Goal: Task Accomplishment & Management: Complete application form

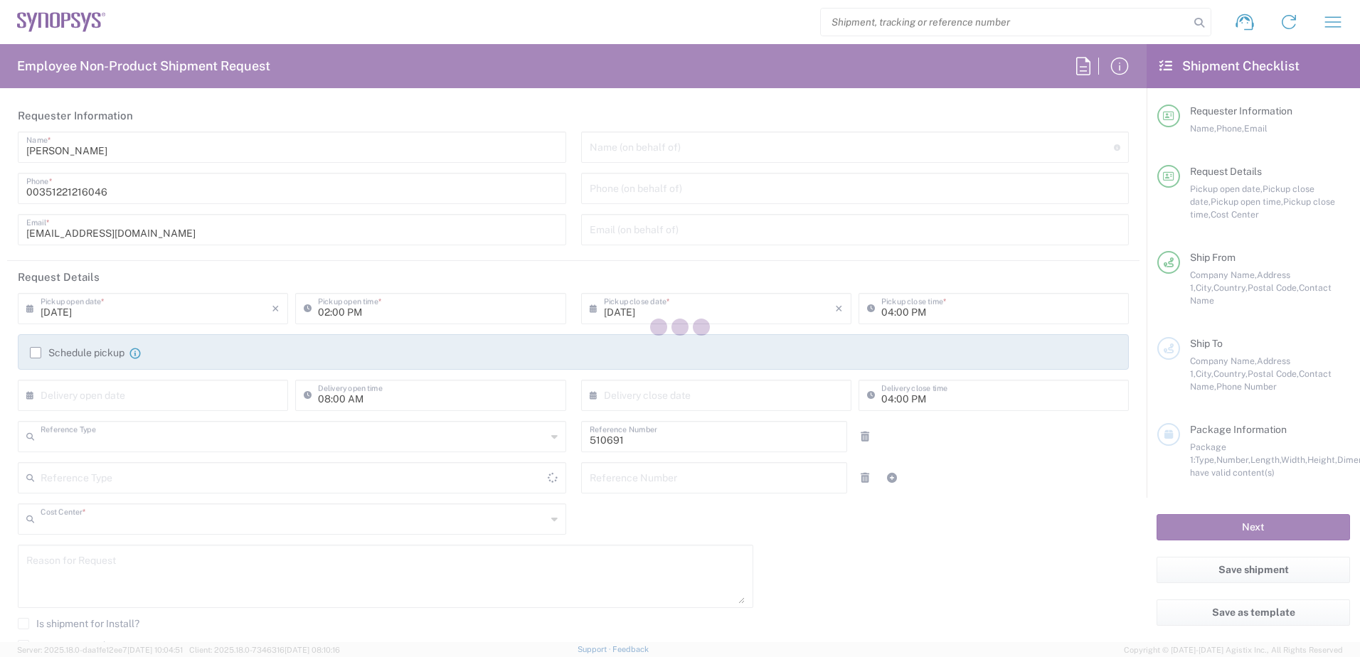
type input "Department"
type input "PT90, SG, MSIP2, R&D 510691"
type input "[GEOGRAPHIC_DATA]"
type input "Delivered at Place"
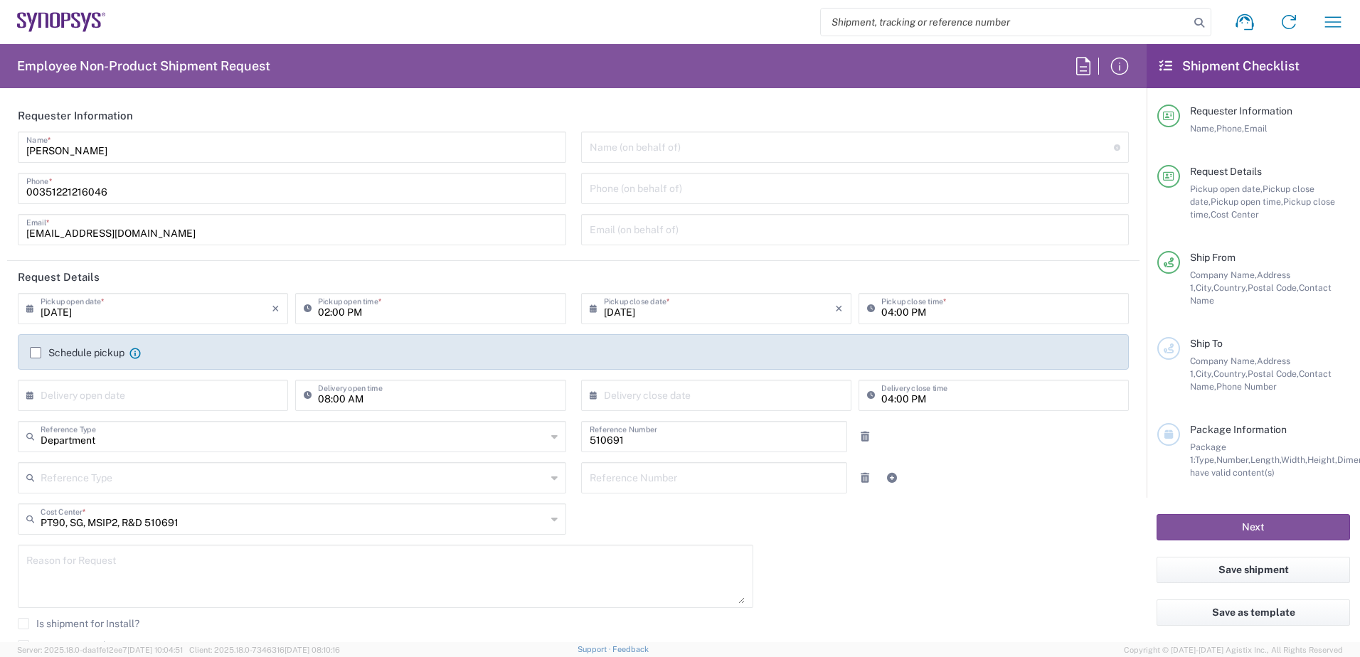
type input "Porto PT02"
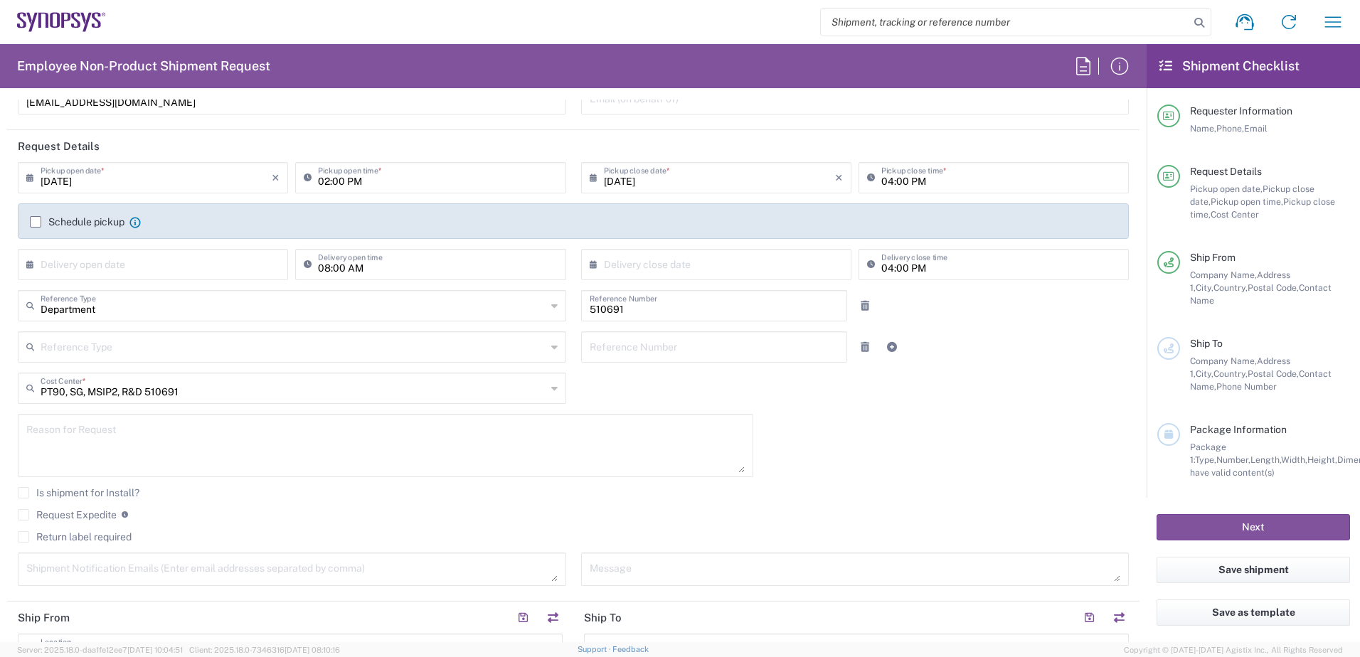
scroll to position [142, 0]
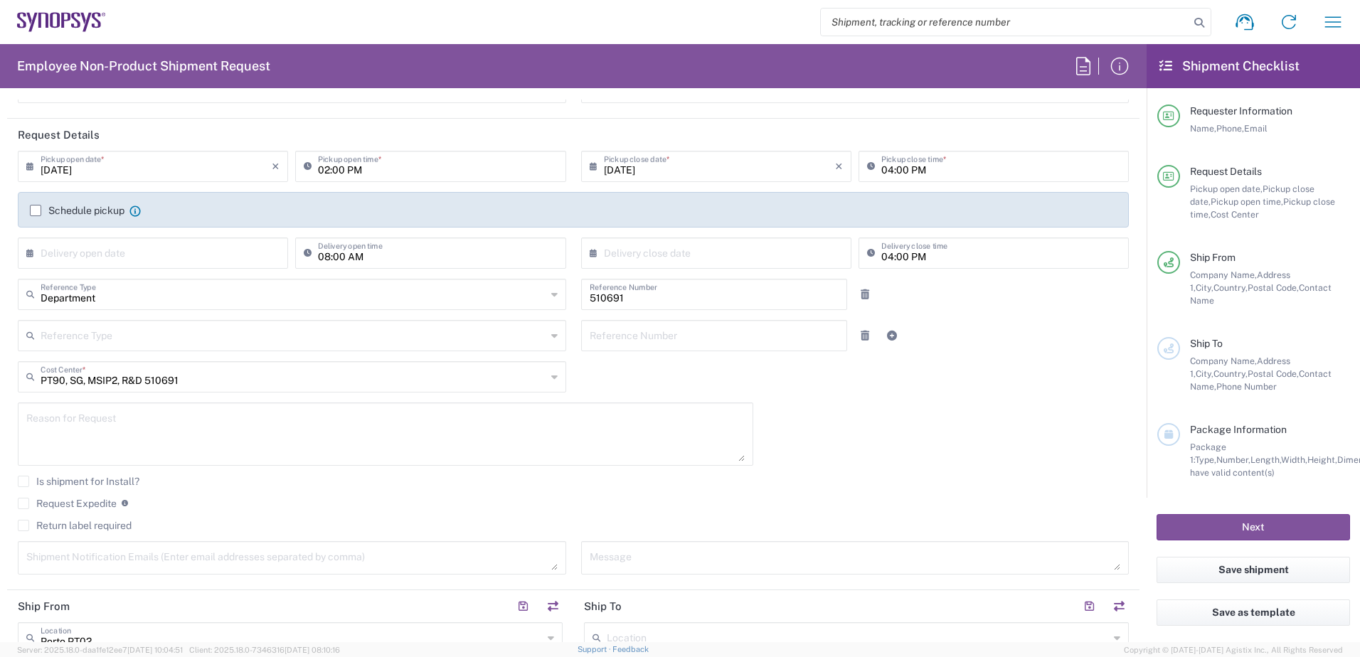
click at [422, 172] on input "02:00 PM" at bounding box center [437, 165] width 239 height 25
type input "04:00 PM"
click at [883, 167] on input "04:00 PM" at bounding box center [1000, 165] width 239 height 25
click at [766, 170] on input "[DATE]" at bounding box center [719, 165] width 231 height 25
click at [921, 166] on input "05:00 PM" at bounding box center [1000, 165] width 239 height 25
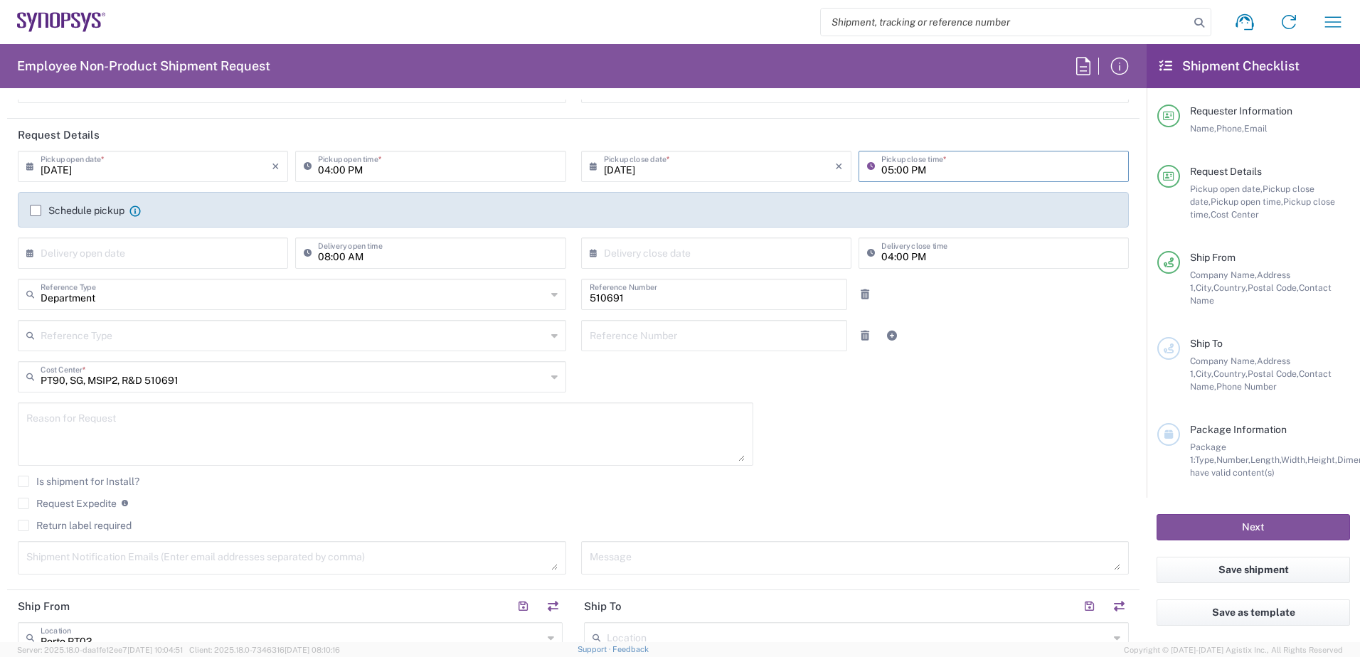
type input "06:00 PM"
drag, startPoint x: 1089, startPoint y: 475, endPoint x: 1072, endPoint y: 457, distance: 25.2
click at [1089, 475] on div "[DATE] × Pickup open date * Cancel Apply 04:00 PM Pickup open time * [DATE] × P…" at bounding box center [574, 368] width 1126 height 434
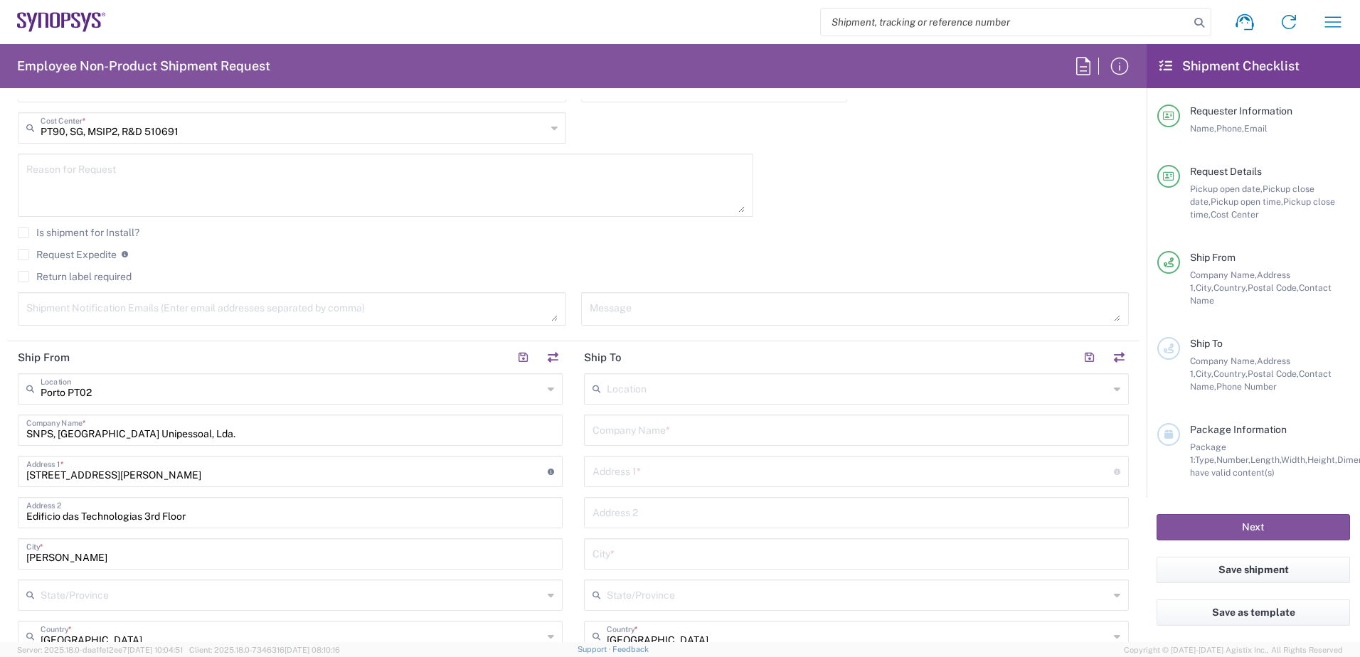
scroll to position [427, 0]
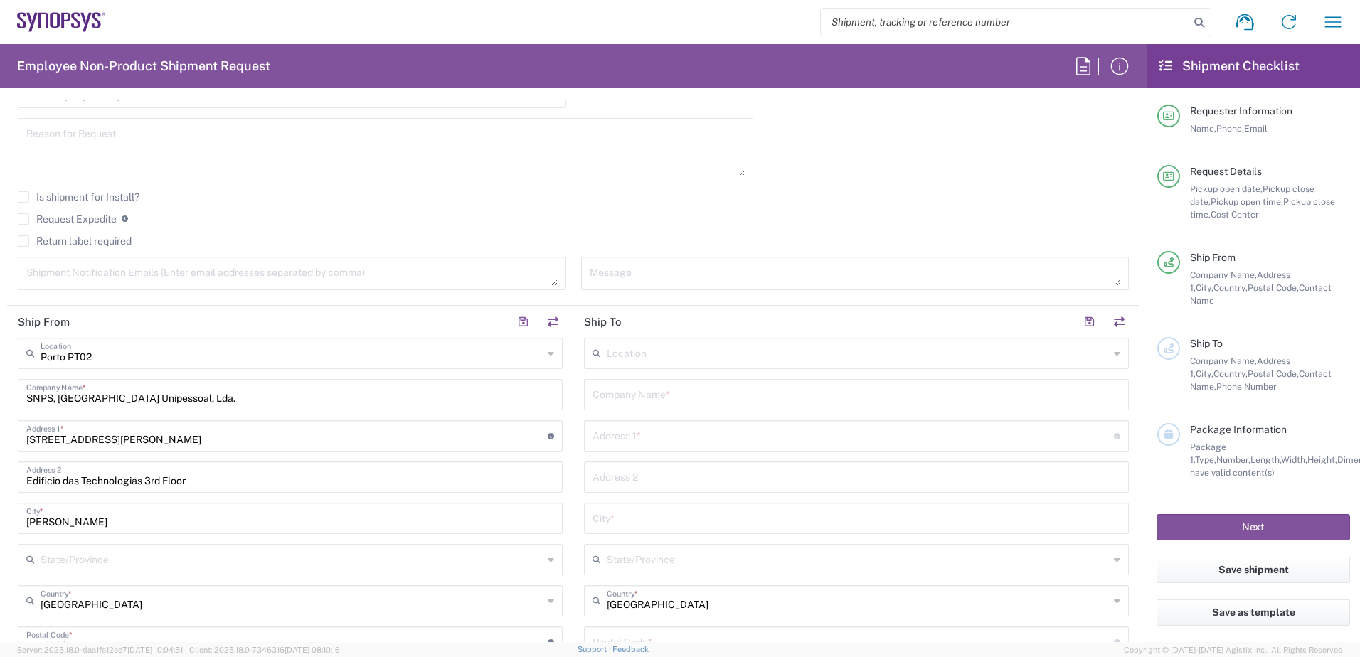
click at [145, 277] on textarea at bounding box center [291, 273] width 531 height 25
paste textarea "[EMAIL_ADDRESS][DOMAIN_NAME], [PERSON_NAME][EMAIL_ADDRESS][DOMAIN_NAME], [EMAIL…"
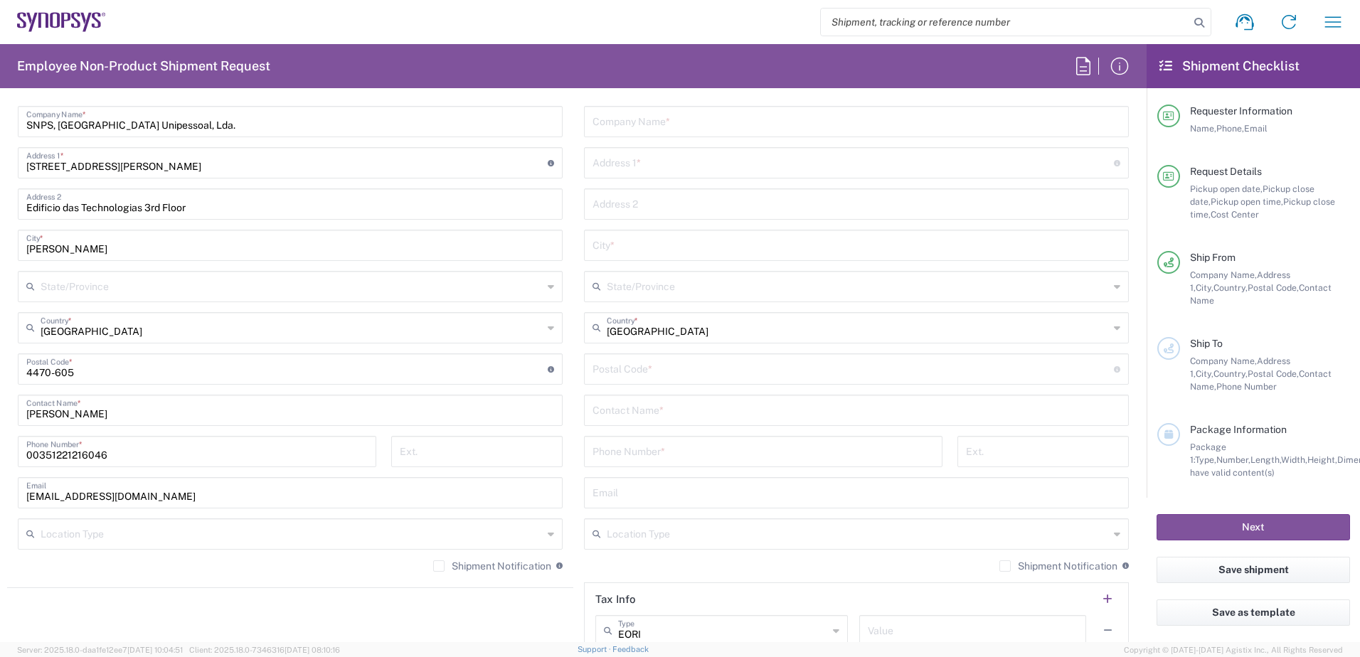
scroll to position [783, 0]
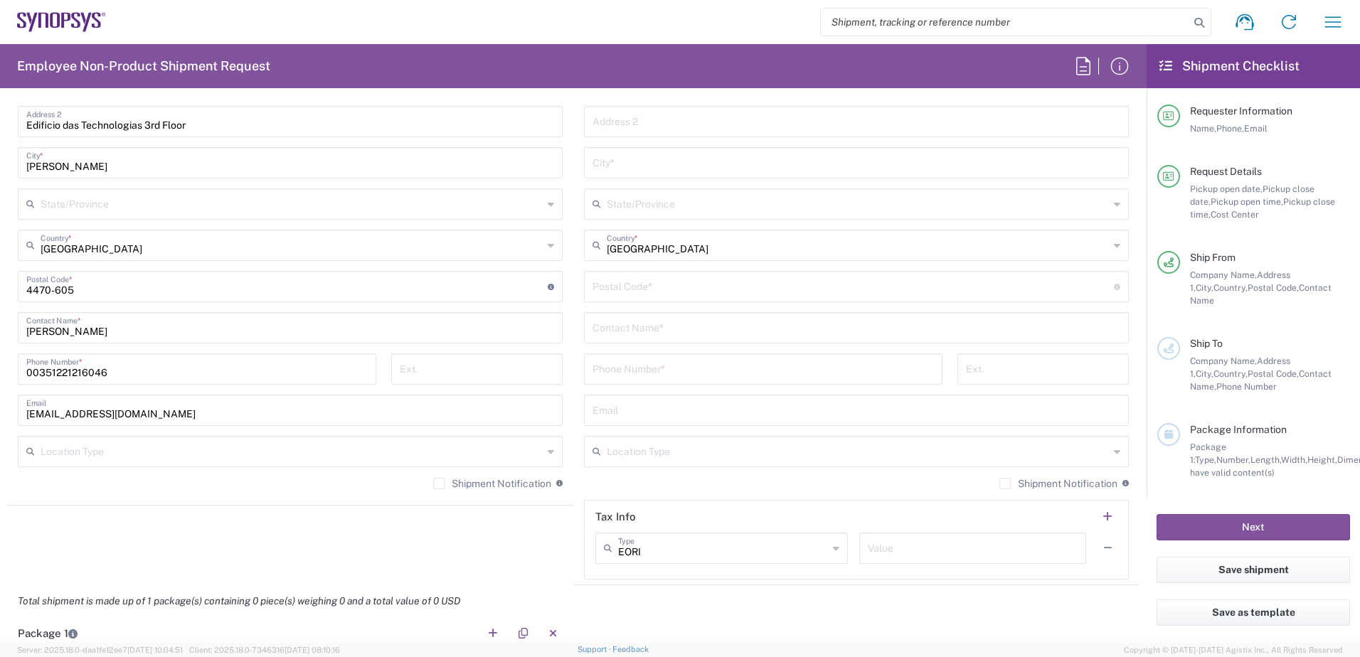
type textarea "[EMAIL_ADDRESS][DOMAIN_NAME], [PERSON_NAME][EMAIL_ADDRESS][DOMAIN_NAME], [EMAIL…"
click at [436, 487] on label "Shipment Notification" at bounding box center [492, 483] width 118 height 11
click at [439, 484] on input "Shipment Notification" at bounding box center [439, 484] width 0 height 0
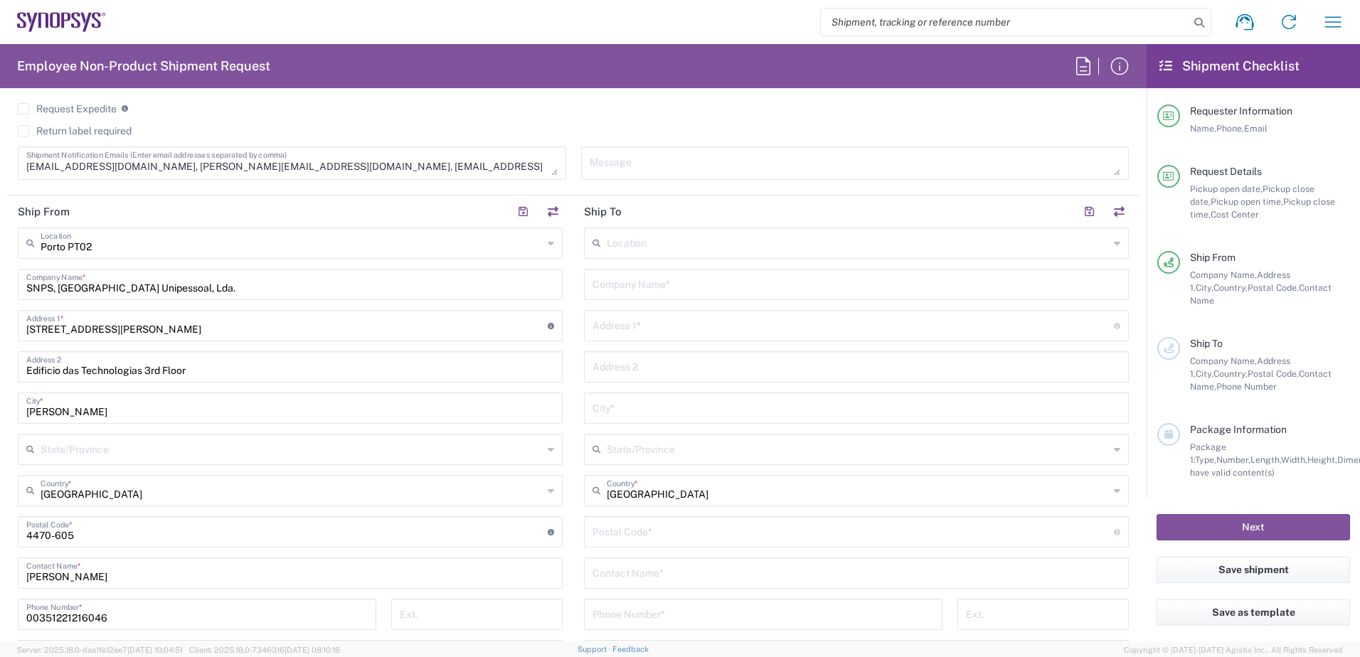
scroll to position [498, 0]
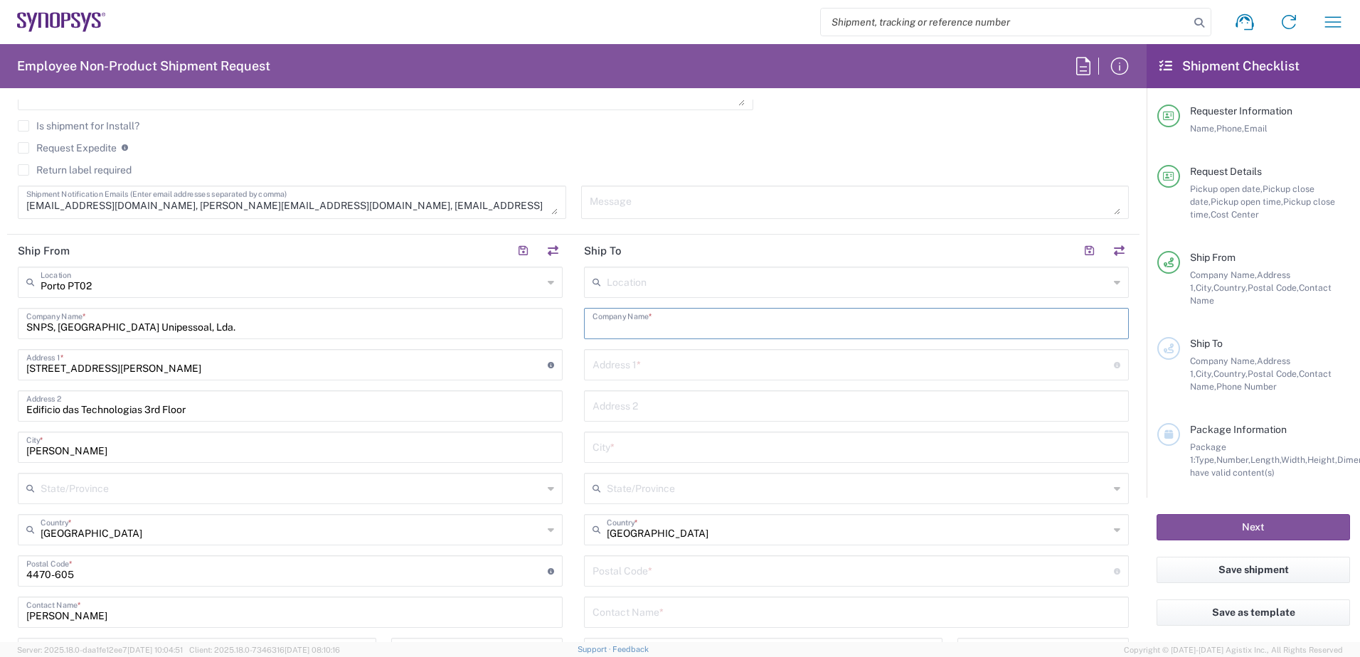
click at [693, 327] on input "text" at bounding box center [857, 322] width 528 height 25
paste input "MANUDAX France SA"
type input "MANUDAX France SA"
click at [690, 368] on input "text" at bounding box center [853, 363] width 521 height 25
paste input "[STREET_ADDRESS][PERSON_NAME]"
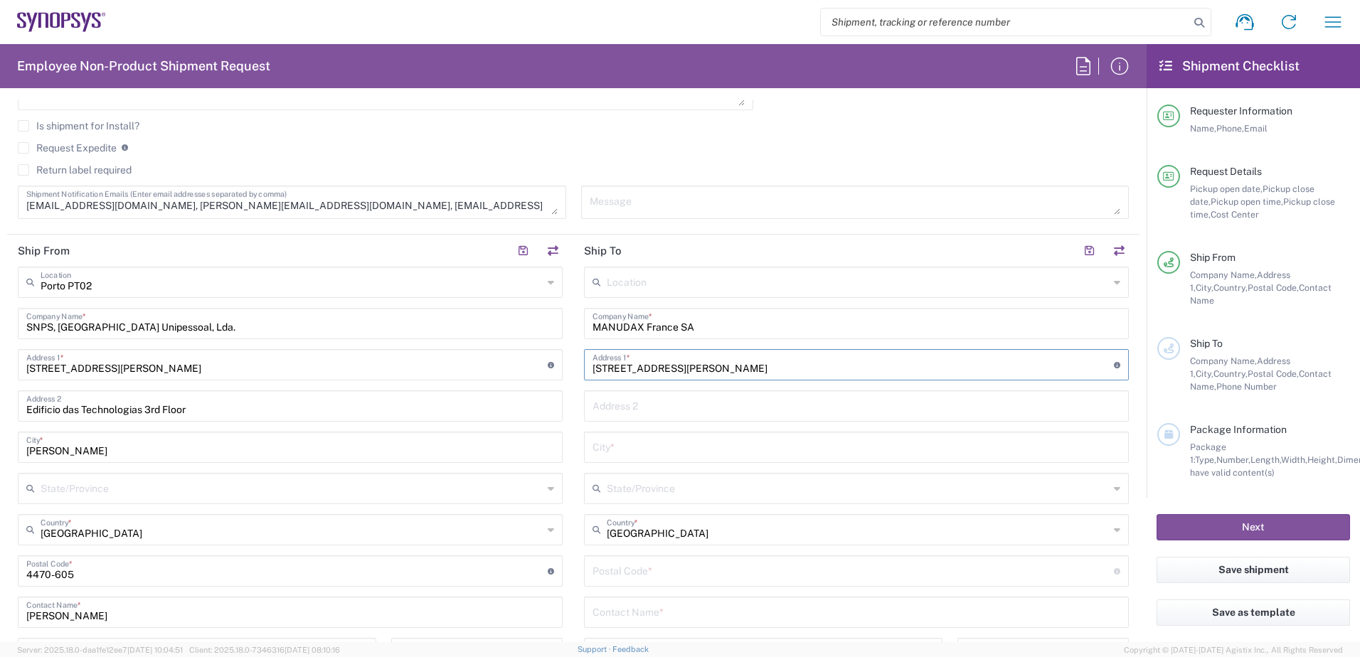
type input "[STREET_ADDRESS][PERSON_NAME]"
click at [641, 411] on input "text" at bounding box center [857, 405] width 528 height 25
paste input "ZA les petites haies"
type input "ZA les petites haies"
click at [644, 485] on input "text" at bounding box center [858, 487] width 502 height 25
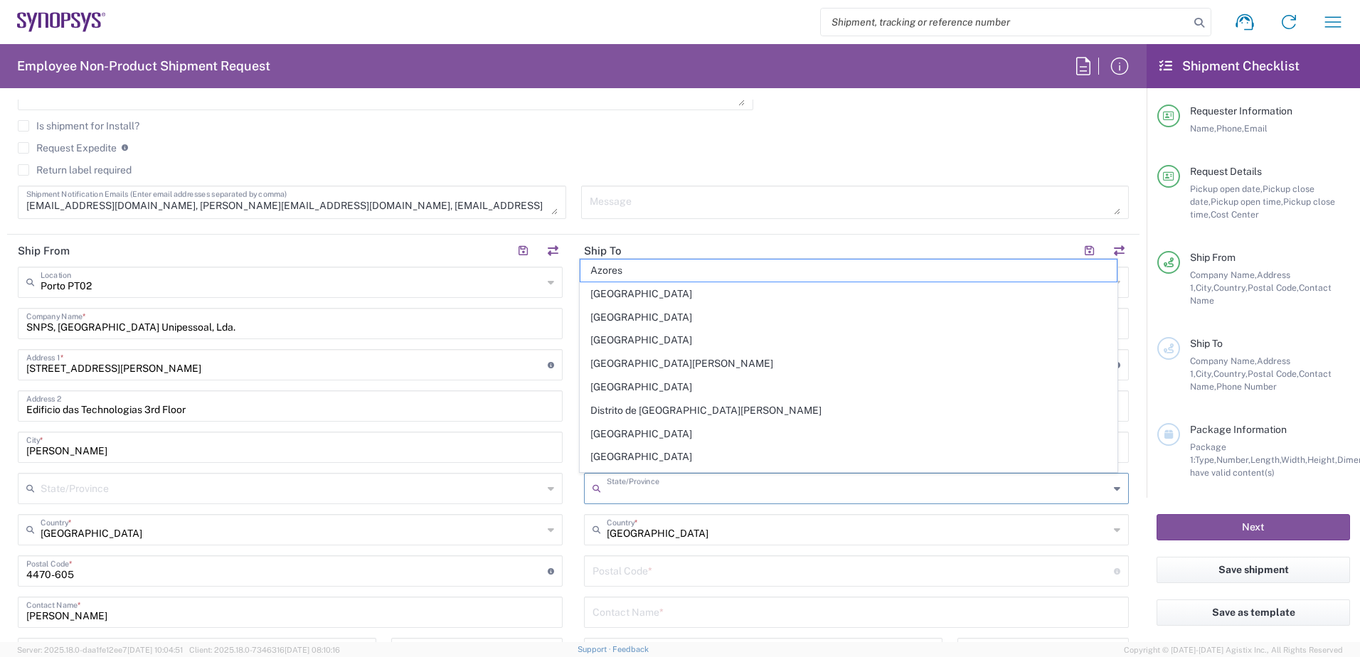
click at [612, 487] on input "text" at bounding box center [858, 487] width 502 height 25
click at [613, 524] on input "text" at bounding box center [858, 529] width 502 height 25
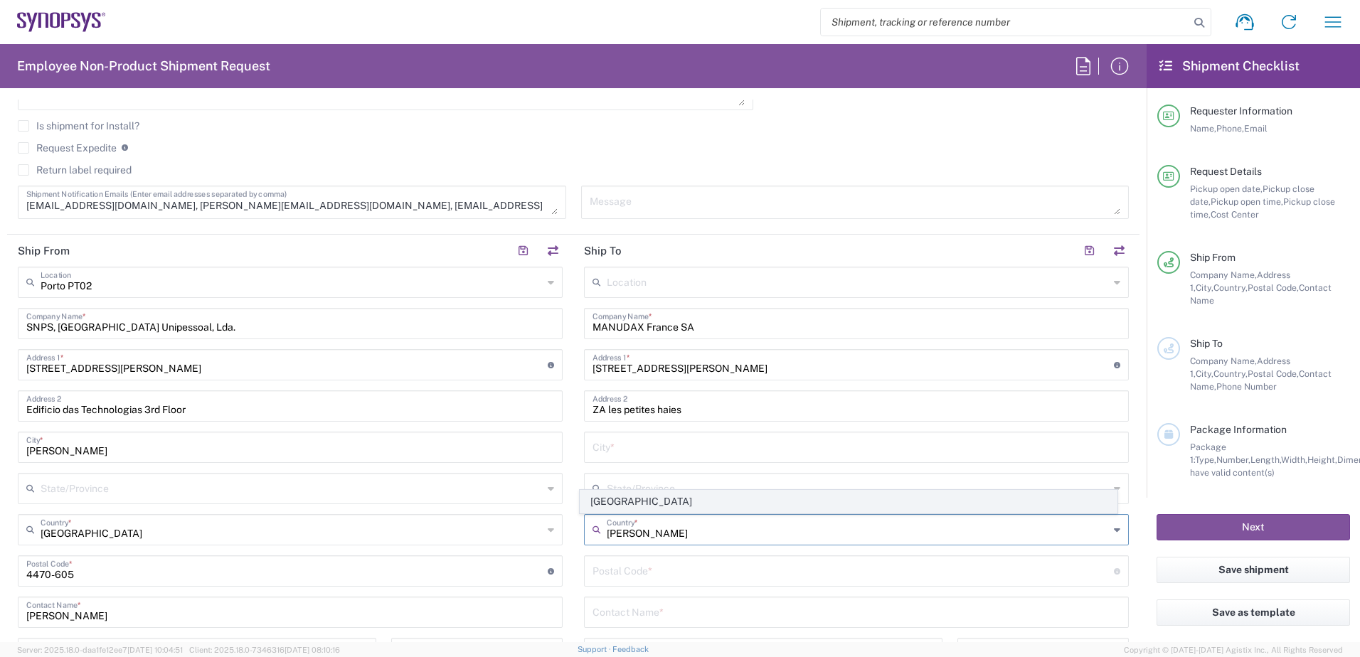
click at [607, 502] on span "[GEOGRAPHIC_DATA]" at bounding box center [849, 502] width 537 height 22
type input "[GEOGRAPHIC_DATA]"
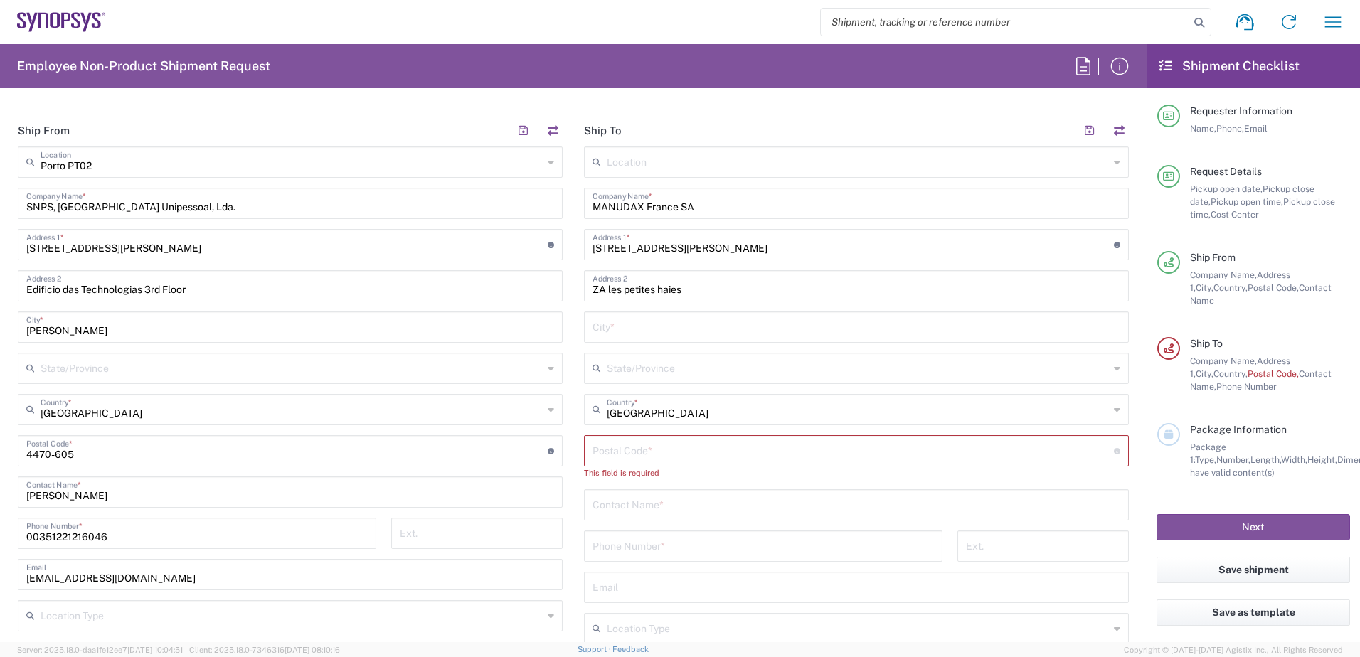
scroll to position [640, 0]
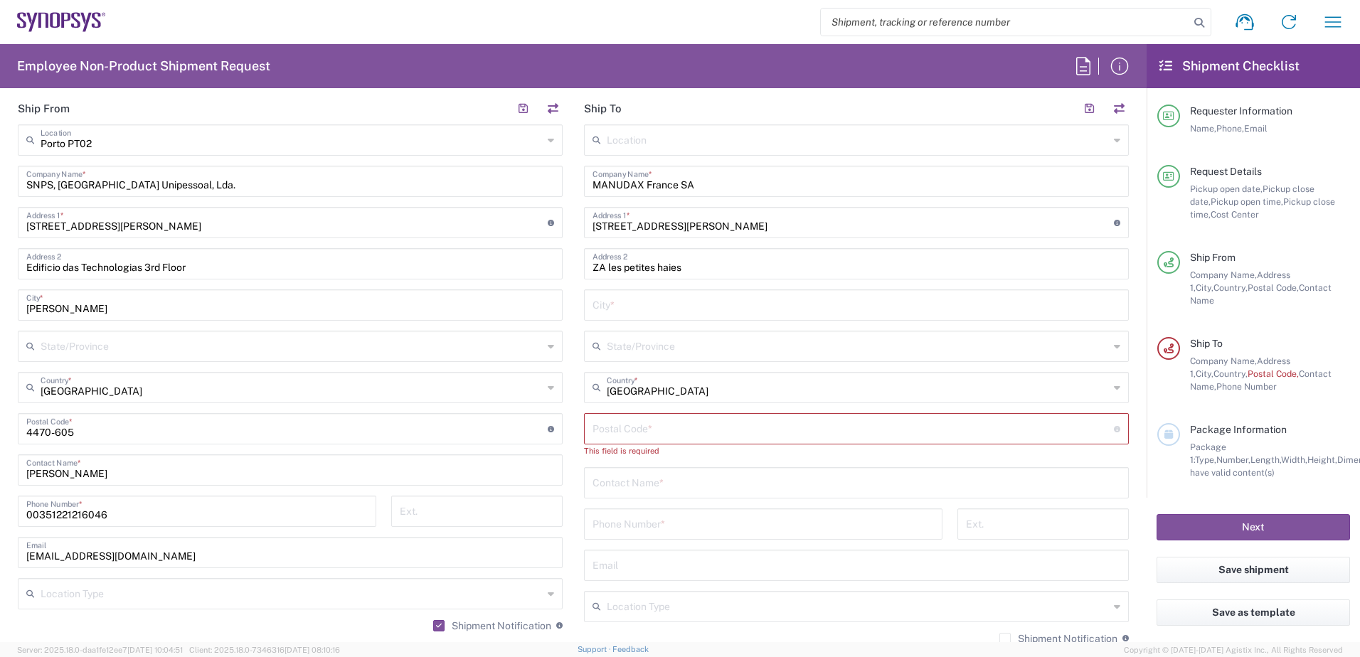
click at [656, 477] on input "text" at bounding box center [857, 482] width 528 height 25
click at [598, 411] on div "Location [GEOGRAPHIC_DATA] DE04 Agrate Brianza IT01 [GEOGRAPHIC_DATA] DE02 [GEO…" at bounding box center [856, 430] width 545 height 610
click at [623, 433] on input "undefined" at bounding box center [853, 427] width 521 height 25
paste input "94700"
type input "94700"
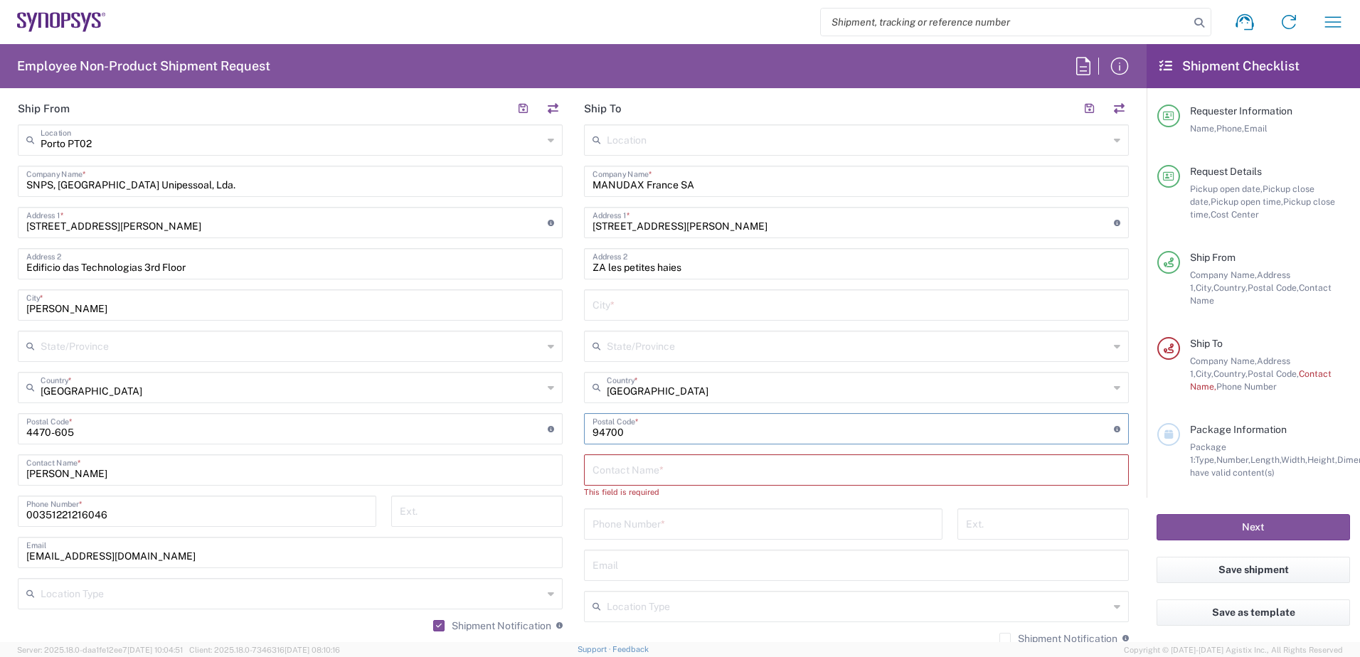
click at [641, 361] on div "State/Province" at bounding box center [856, 346] width 545 height 31
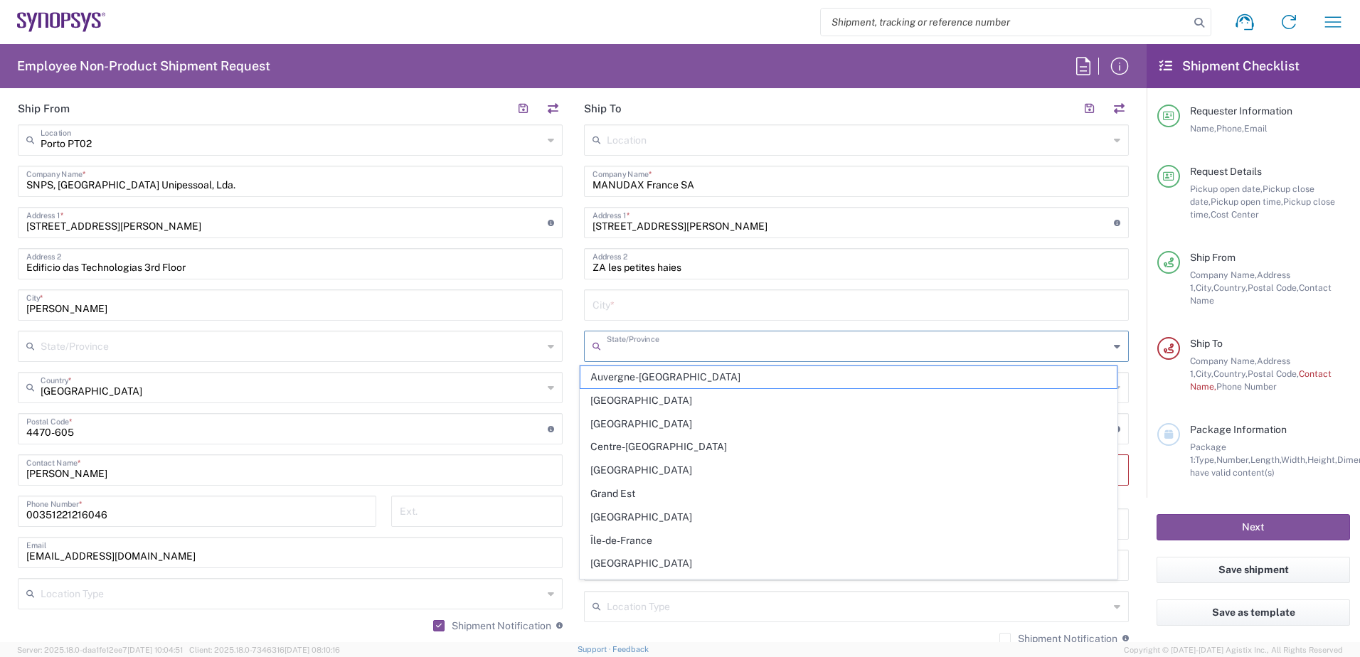
click at [640, 352] on input "text" at bounding box center [858, 345] width 502 height 25
click at [635, 327] on div "Location [GEOGRAPHIC_DATA] DE04 Agrate Brianza IT01 [GEOGRAPHIC_DATA] DE02 [GEO…" at bounding box center [856, 430] width 545 height 610
click at [642, 347] on input "text" at bounding box center [858, 345] width 502 height 25
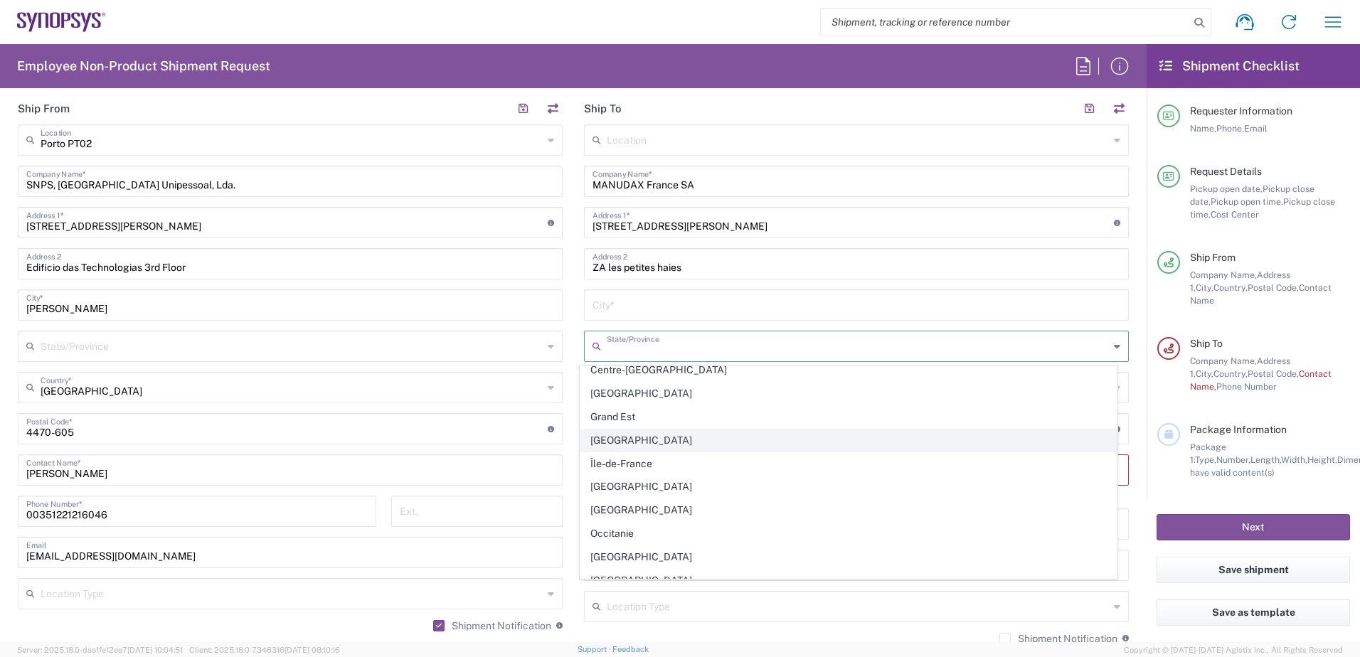
scroll to position [90, 0]
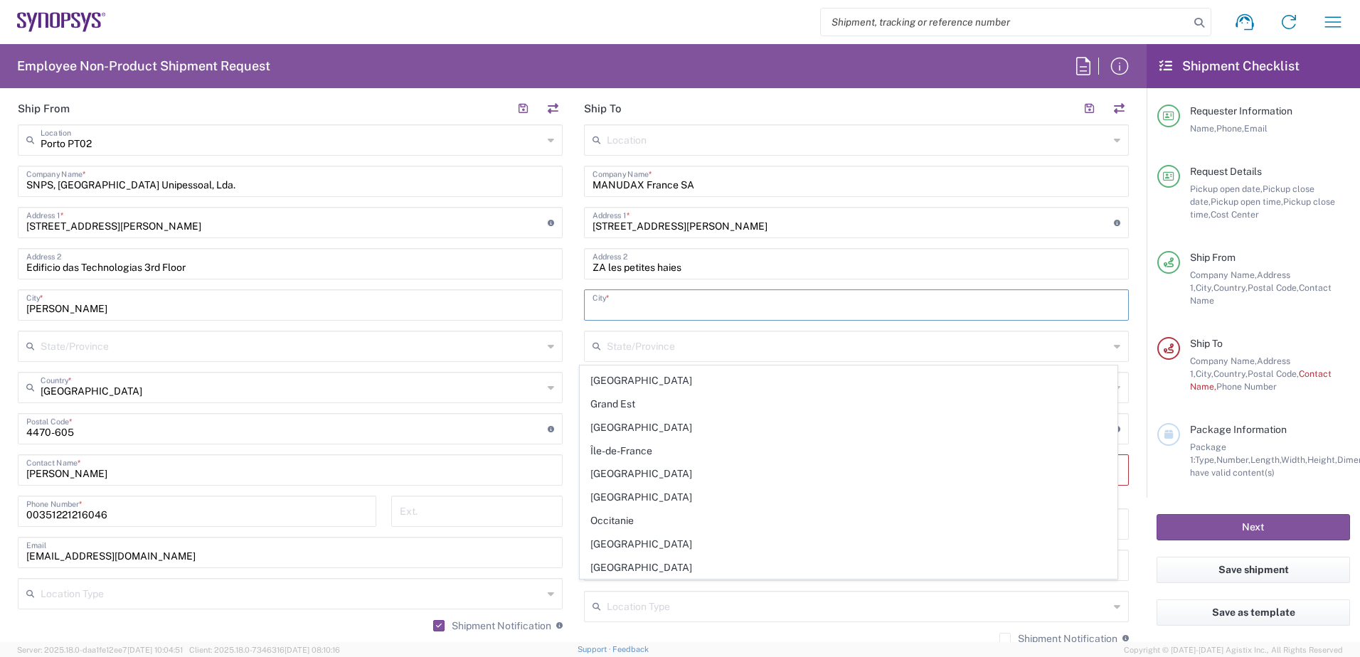
click at [650, 307] on input "text" at bounding box center [857, 304] width 528 height 25
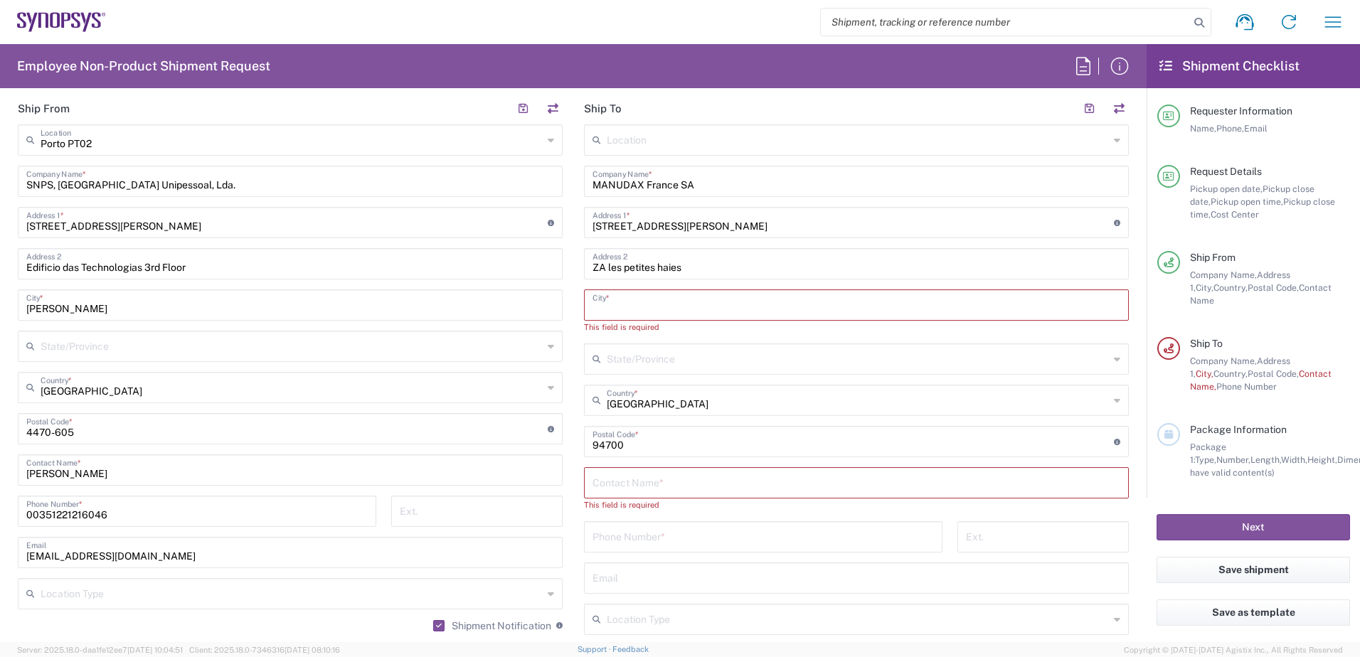
paste input "MAISONS ALFORT"
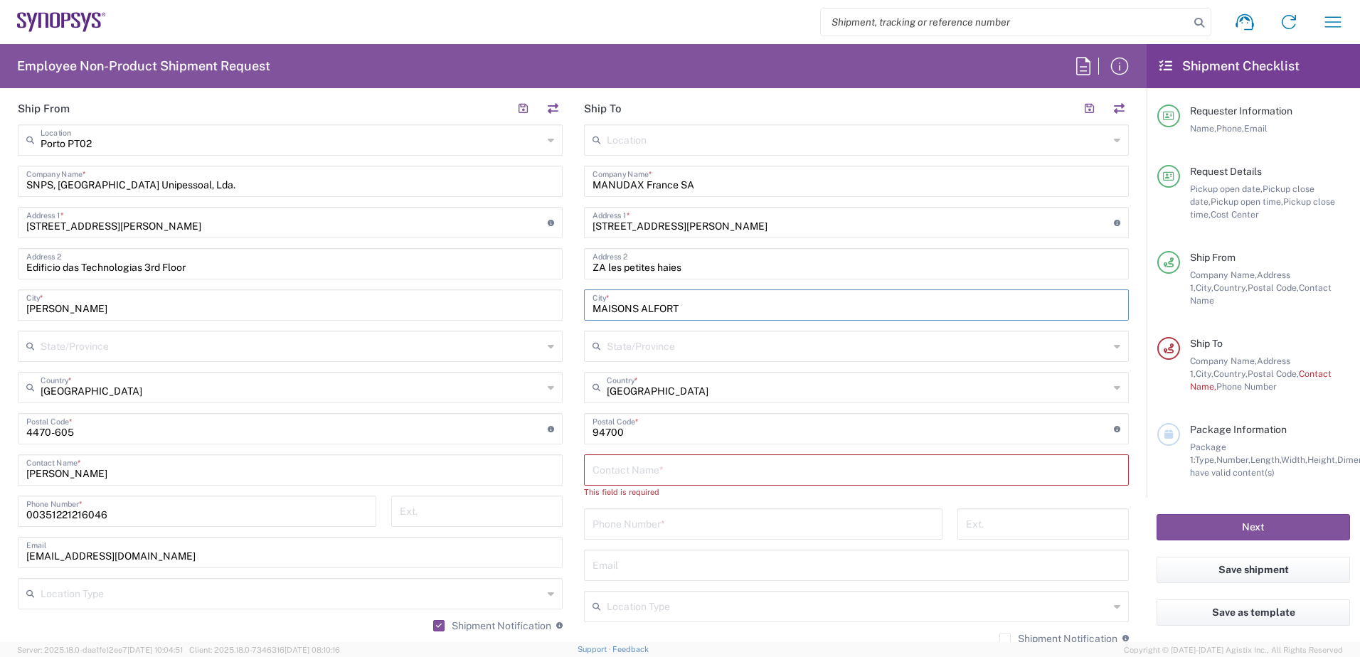
type input "MAISONS ALFORT"
click at [716, 467] on input "text" at bounding box center [857, 469] width 528 height 25
paste input "[PERSON_NAME]"
type input "[PERSON_NAME]"
click at [671, 507] on input "tel" at bounding box center [763, 510] width 341 height 25
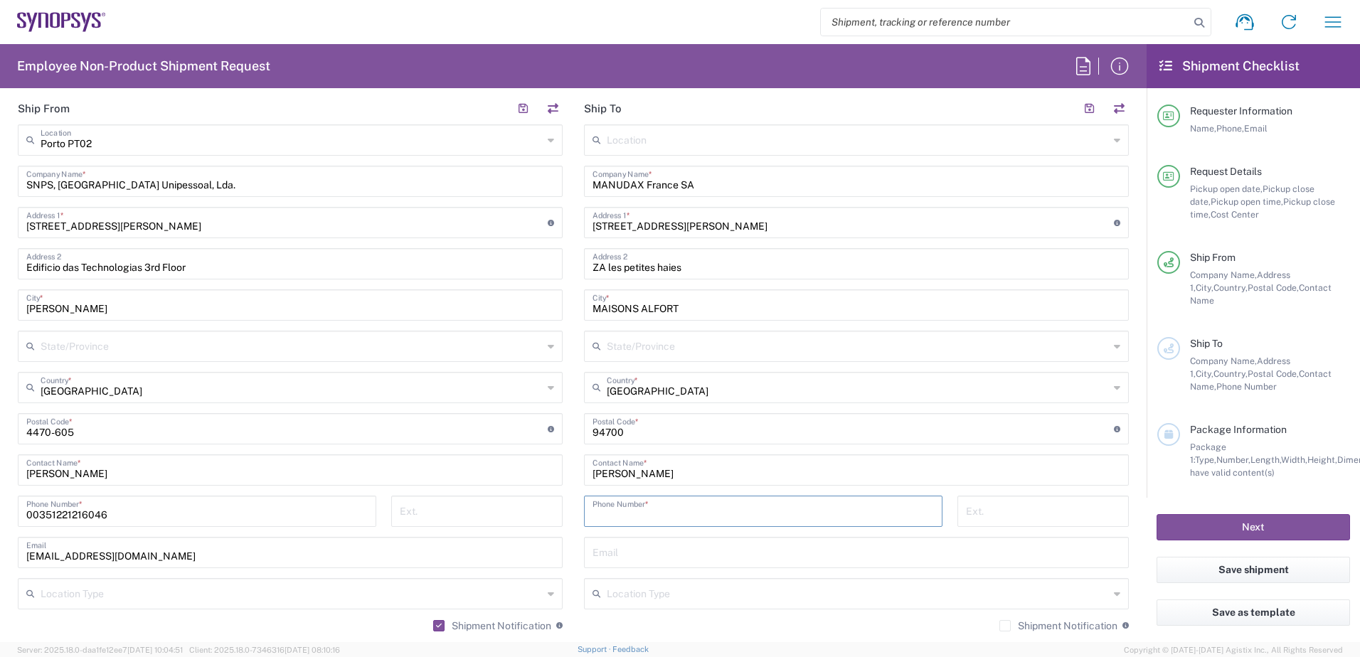
paste input "[PHONE_NUMBER]"
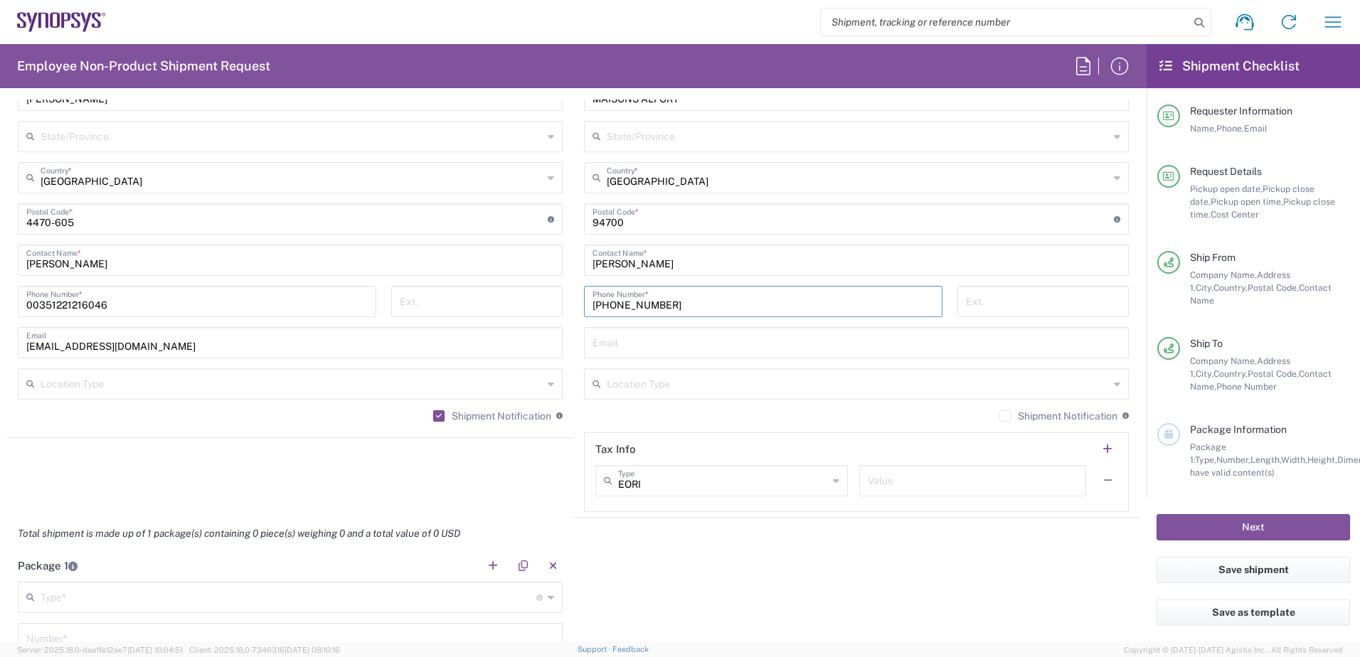
scroll to position [854, 0]
type input "[PHONE_NUMBER]"
click at [665, 346] on input "text" at bounding box center [857, 338] width 528 height 25
paste input "[PERSON_NAME][EMAIL_ADDRESS][DOMAIN_NAME]"
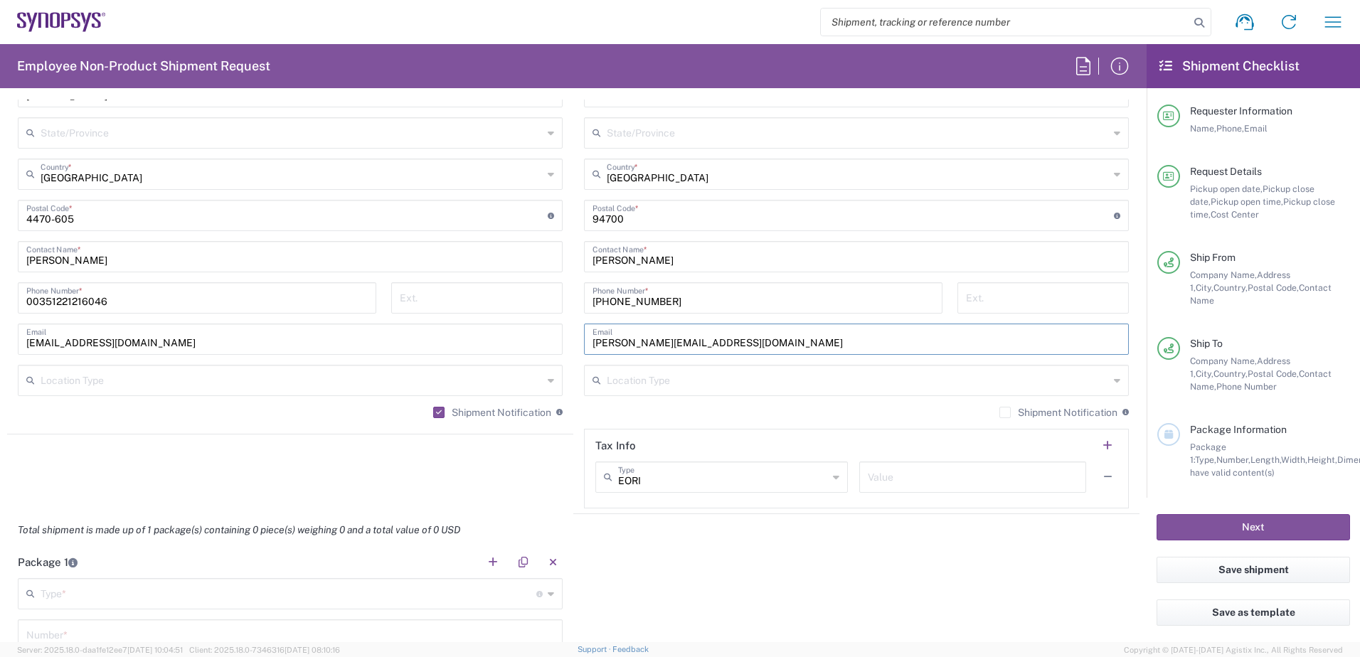
type input "[PERSON_NAME][EMAIL_ADDRESS][DOMAIN_NAME]"
click at [1000, 408] on label "Shipment Notification" at bounding box center [1059, 412] width 118 height 11
click at [1005, 413] on input "Shipment Notification" at bounding box center [1005, 413] width 0 height 0
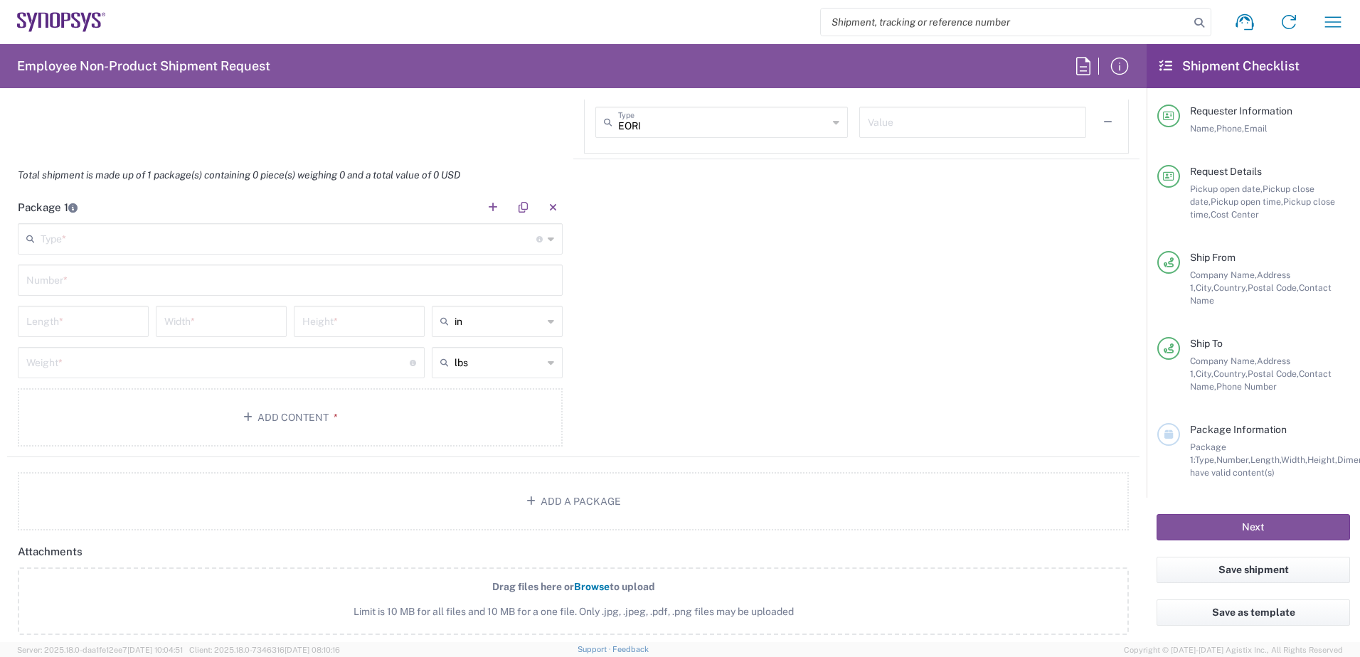
scroll to position [1209, 0]
click at [541, 240] on div "Type * Material used to package goods" at bounding box center [290, 238] width 545 height 31
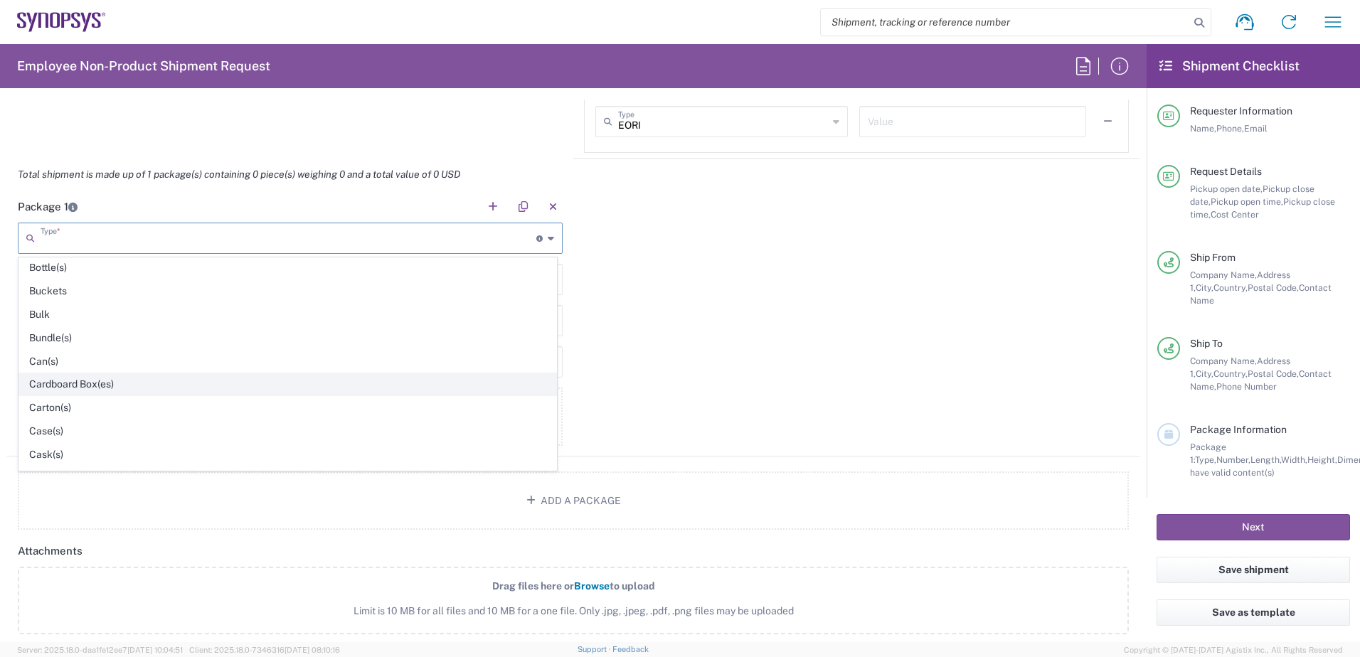
click at [43, 383] on span "Cardboard Box(es)" at bounding box center [287, 385] width 537 height 22
type input "Cardboard Box(es)"
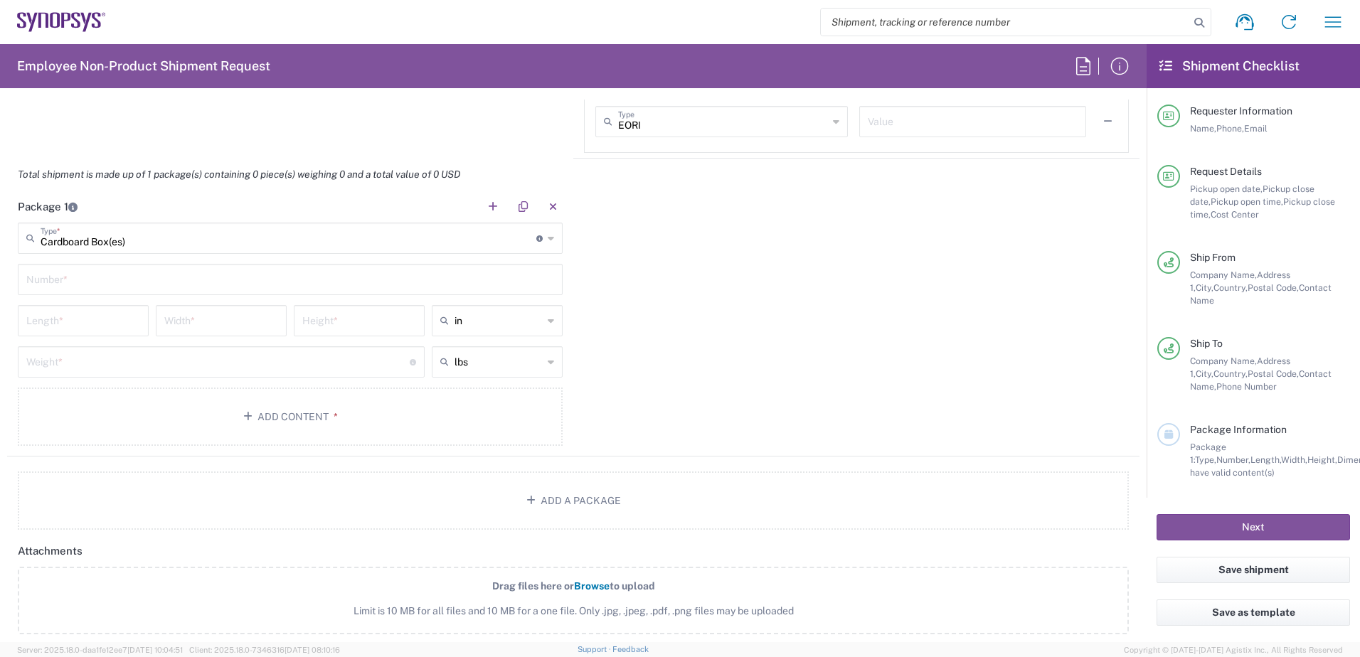
click at [112, 271] on input "text" at bounding box center [290, 278] width 528 height 25
type input "1"
click at [70, 316] on input "number" at bounding box center [83, 319] width 114 height 25
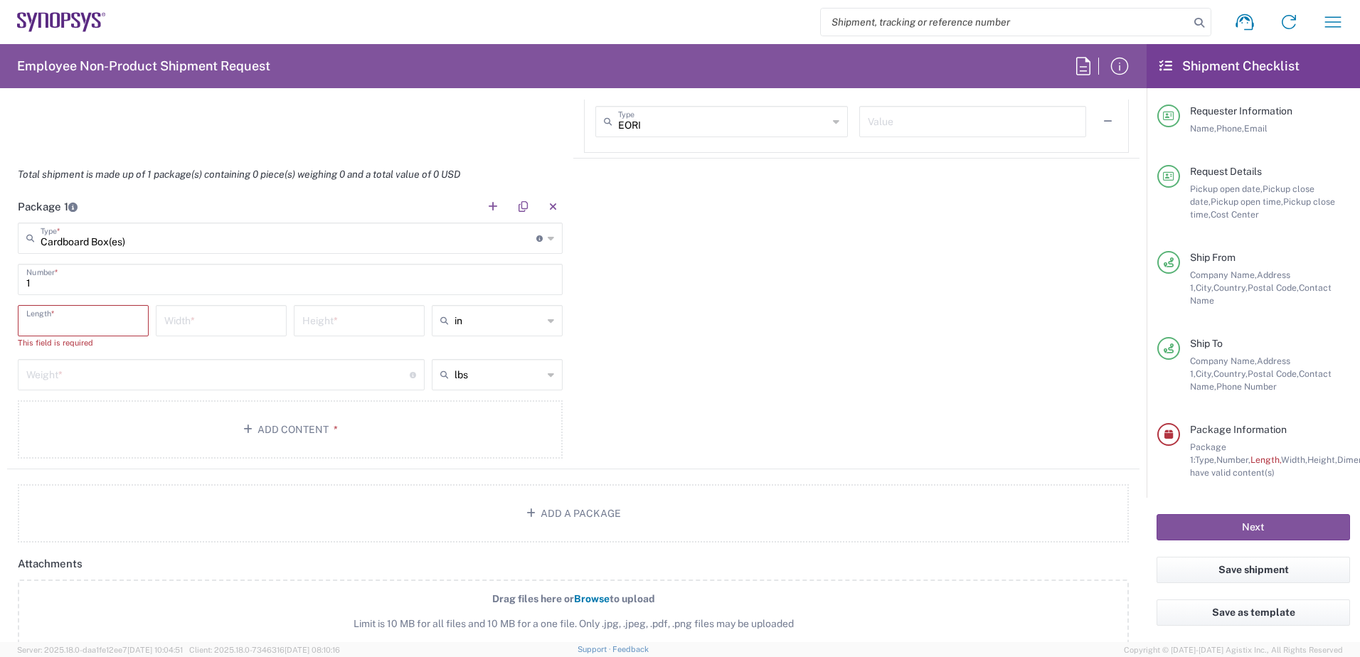
click at [548, 319] on icon at bounding box center [551, 320] width 6 height 23
click at [500, 378] on span "cm" at bounding box center [492, 375] width 127 height 22
type input "cm"
click at [59, 317] on input "number" at bounding box center [83, 319] width 114 height 25
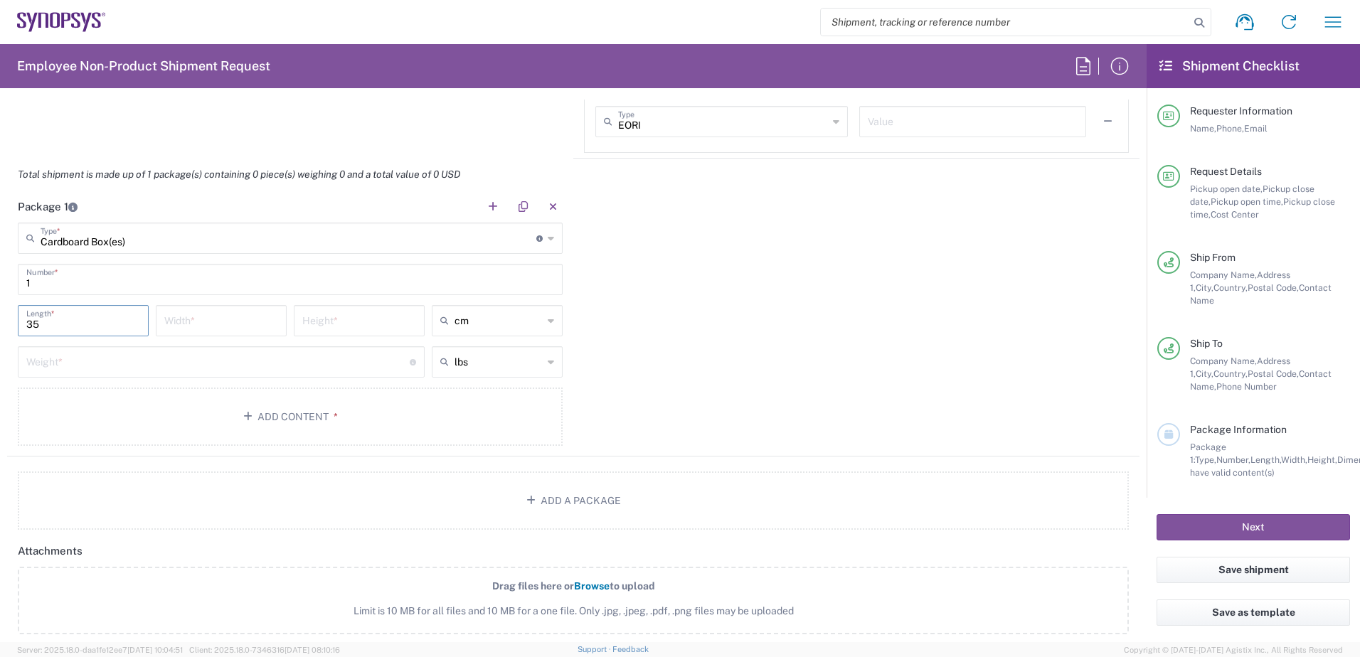
type input "35"
type input "25.5"
click at [349, 326] on input "number" at bounding box center [359, 319] width 114 height 25
type input "13.5"
click at [540, 357] on div "lbs" at bounding box center [497, 361] width 131 height 31
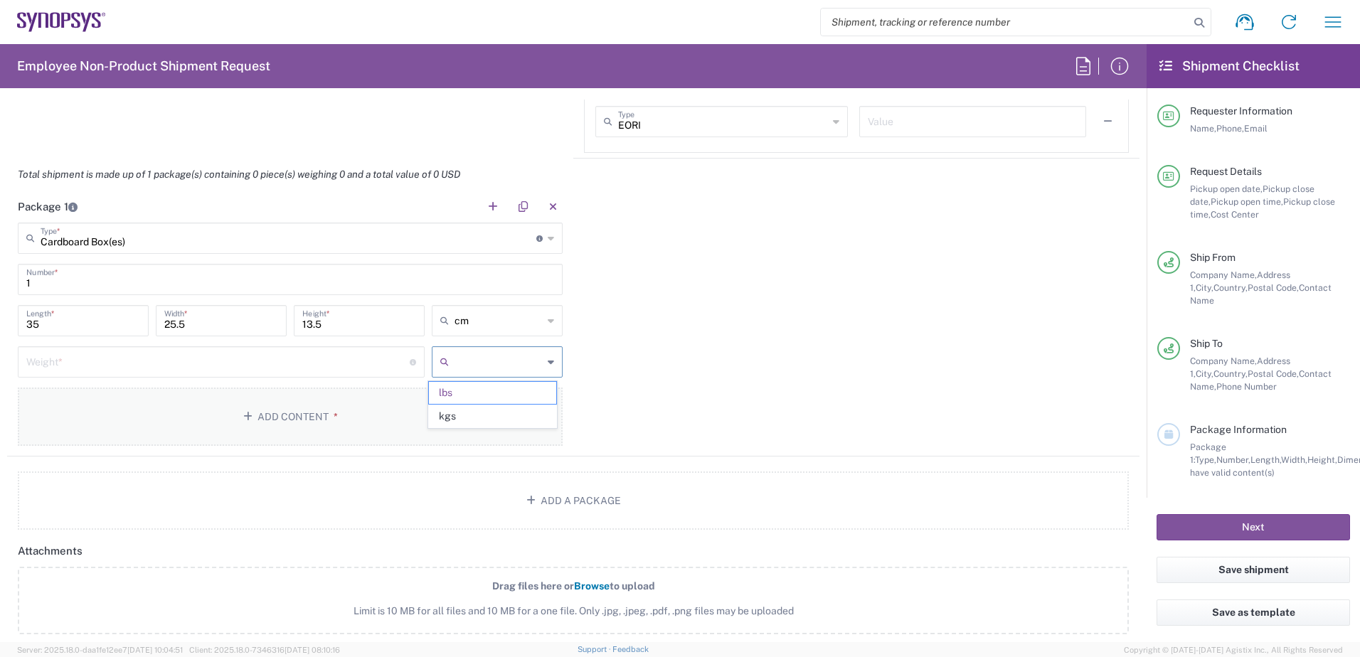
click at [482, 419] on span "kgs" at bounding box center [492, 417] width 127 height 22
type input "kgs"
click at [208, 358] on input "number" at bounding box center [217, 361] width 383 height 25
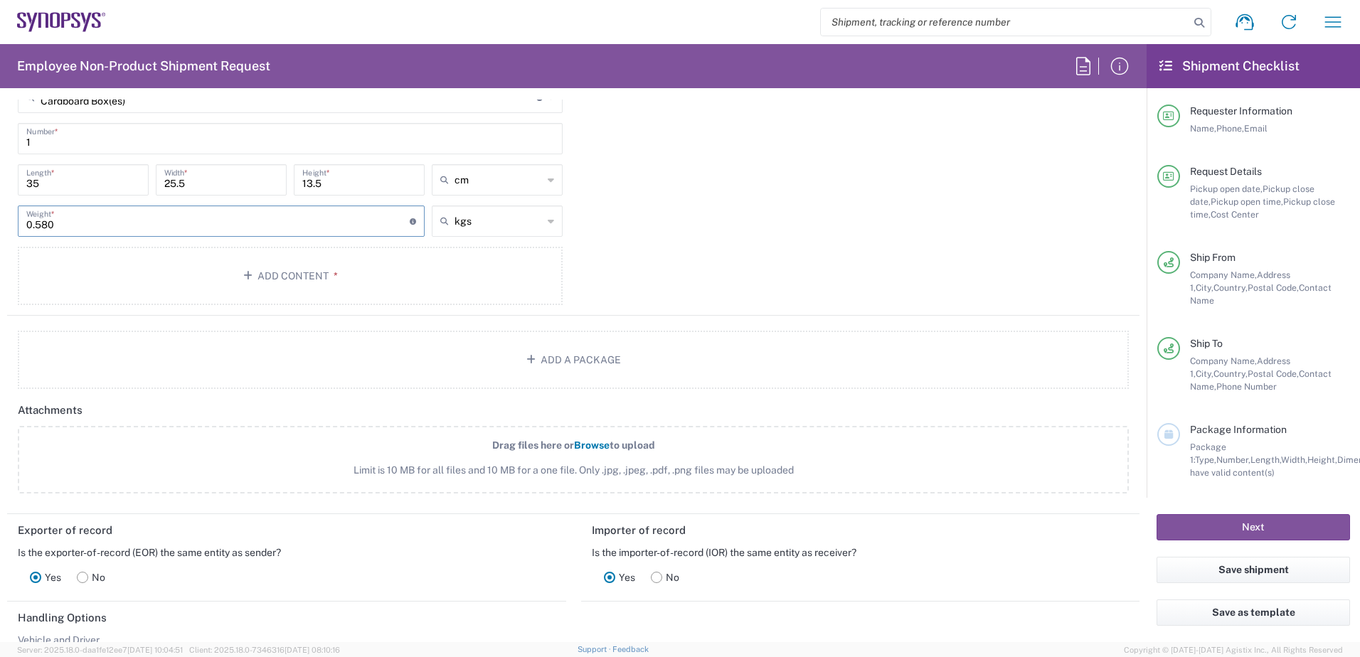
scroll to position [1352, 0]
type input "0.580"
click at [256, 298] on button "Add Content *" at bounding box center [290, 274] width 545 height 58
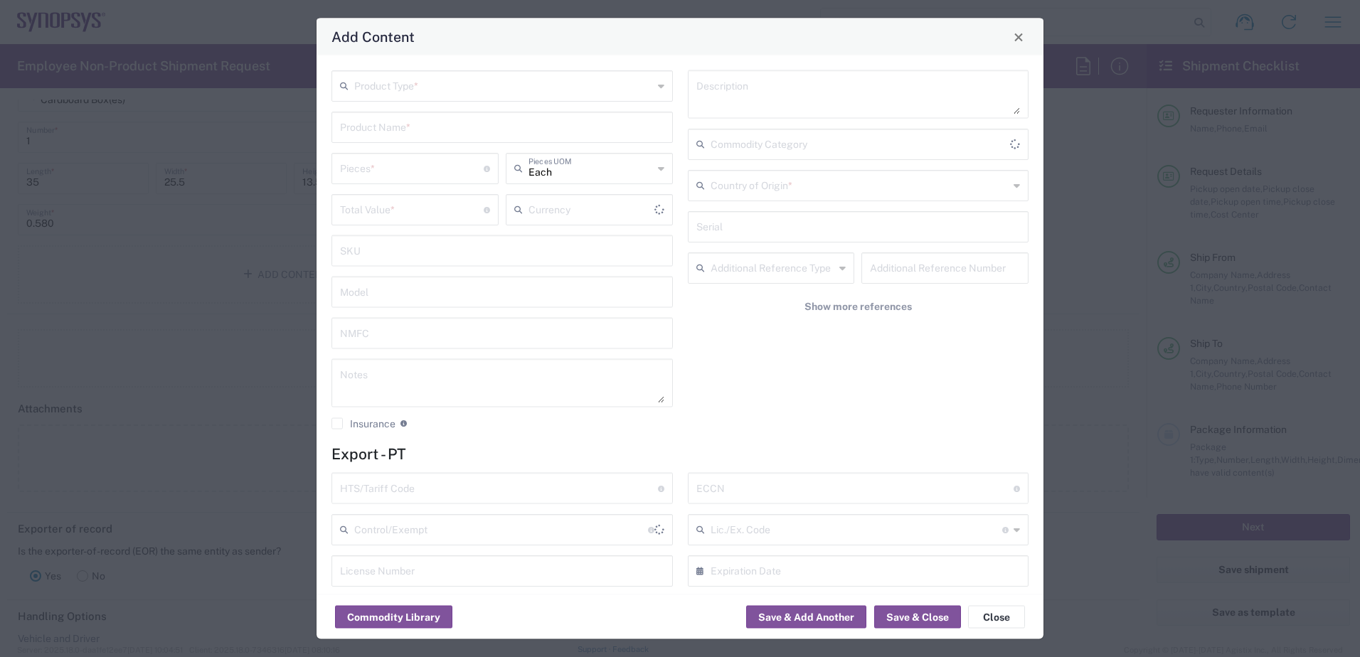
type input "US Dollar"
click at [445, 102] on div "Product Type * Product Name * Pieces * Number of pieces inside all the packages…" at bounding box center [502, 255] width 356 height 370
click at [458, 93] on input "text" at bounding box center [503, 85] width 299 height 25
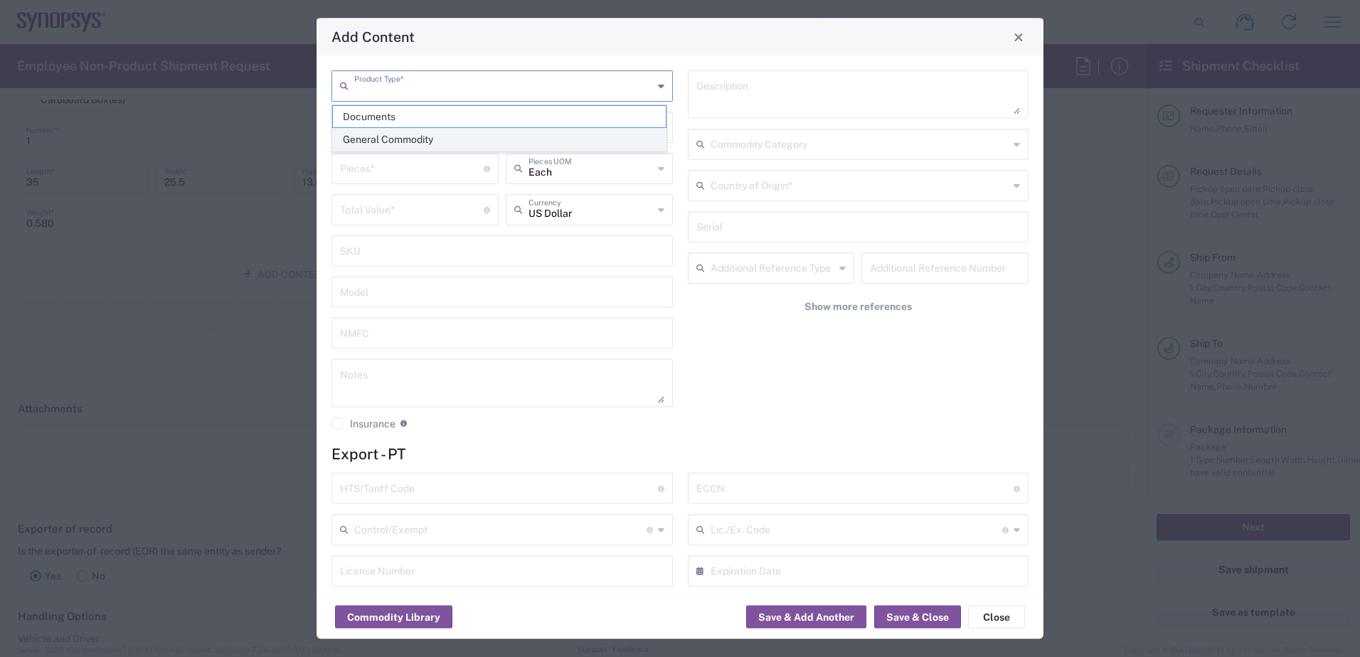
click at [406, 138] on span "General Commodity" at bounding box center [499, 140] width 333 height 22
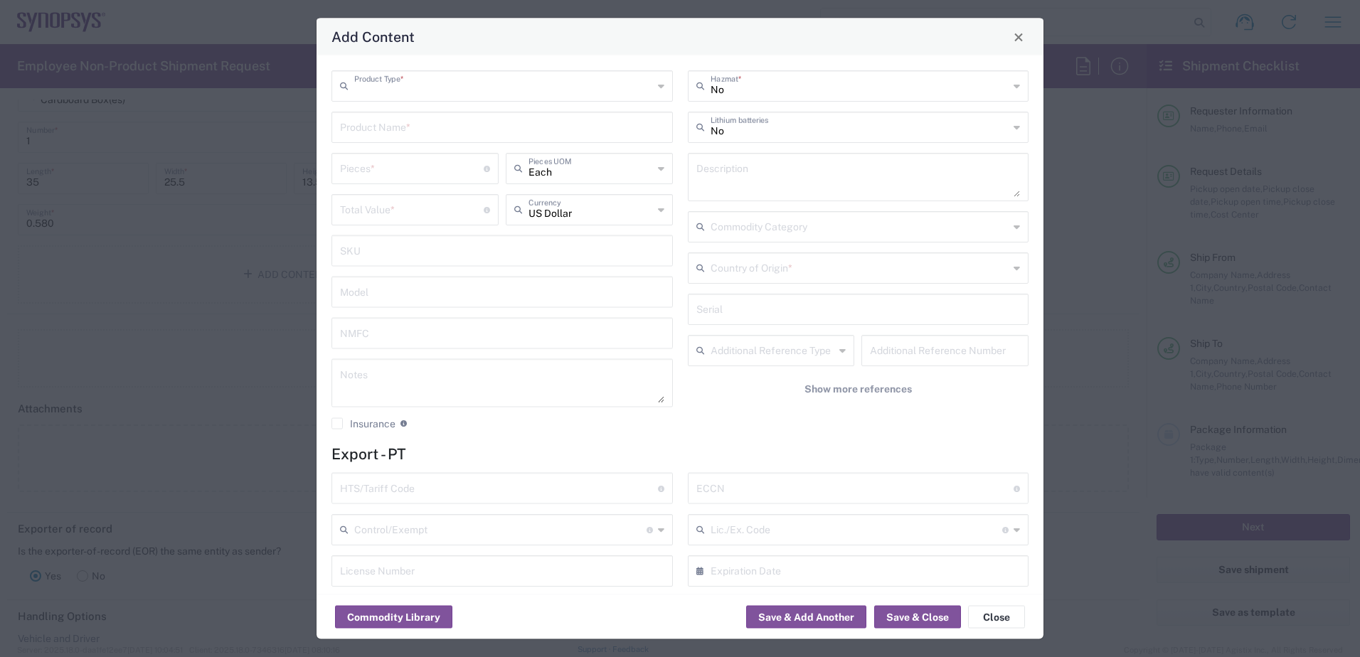
type input "General Commodity"
click at [418, 127] on input "text" at bounding box center [502, 126] width 324 height 25
click at [758, 171] on textarea at bounding box center [859, 177] width 324 height 40
paste textarea "Socket accessory"
type textarea "Socket accessory"
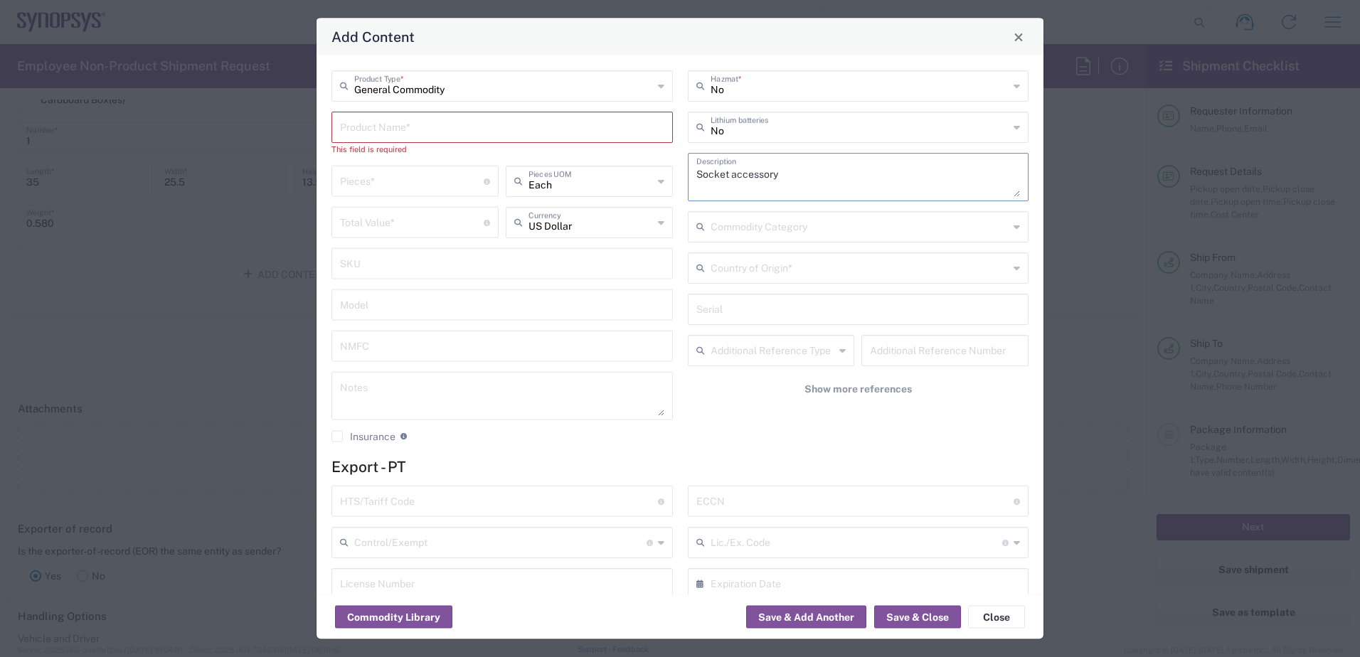
click at [373, 114] on input "text" at bounding box center [502, 126] width 324 height 25
paste input "P12050MF"
type input "P12050MF"
click at [790, 173] on textarea "Socket accessory" at bounding box center [859, 177] width 324 height 40
click at [403, 297] on input "text" at bounding box center [502, 291] width 324 height 25
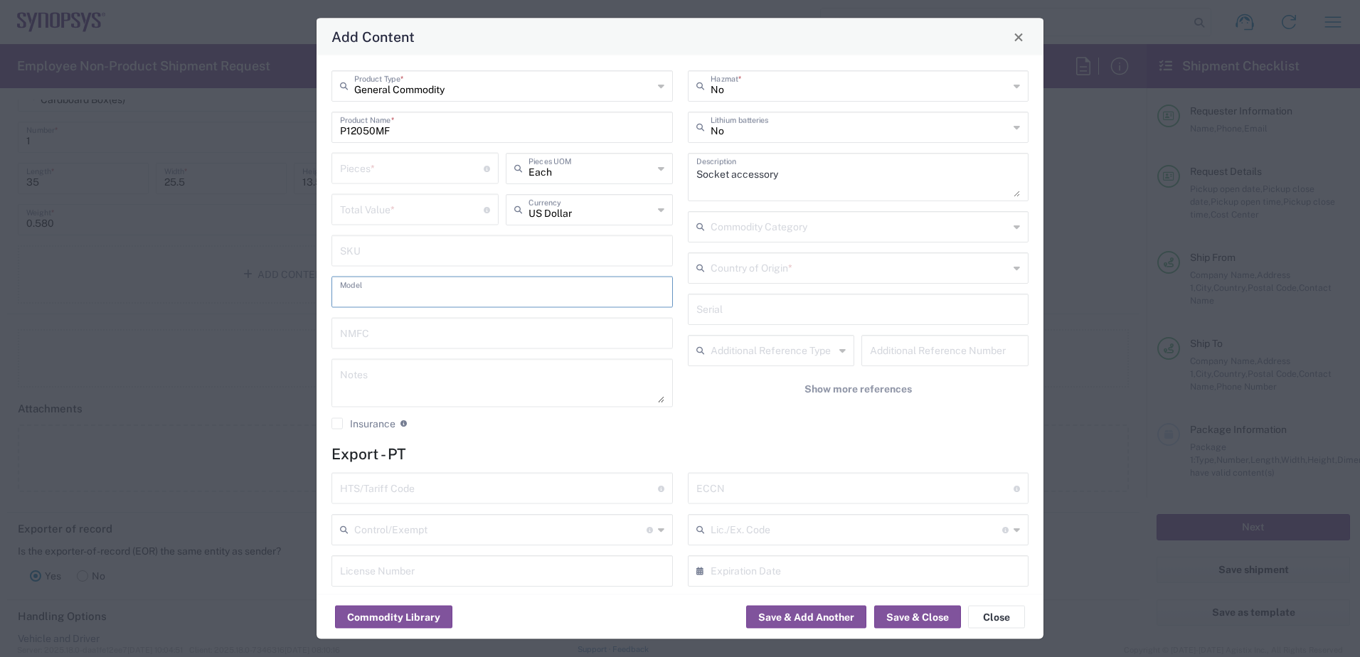
paste input "P12050MF"
type input "P12050MF"
click at [812, 167] on textarea "Socket accessory" at bounding box center [859, 177] width 324 height 40
click at [820, 268] on input "text" at bounding box center [860, 267] width 299 height 25
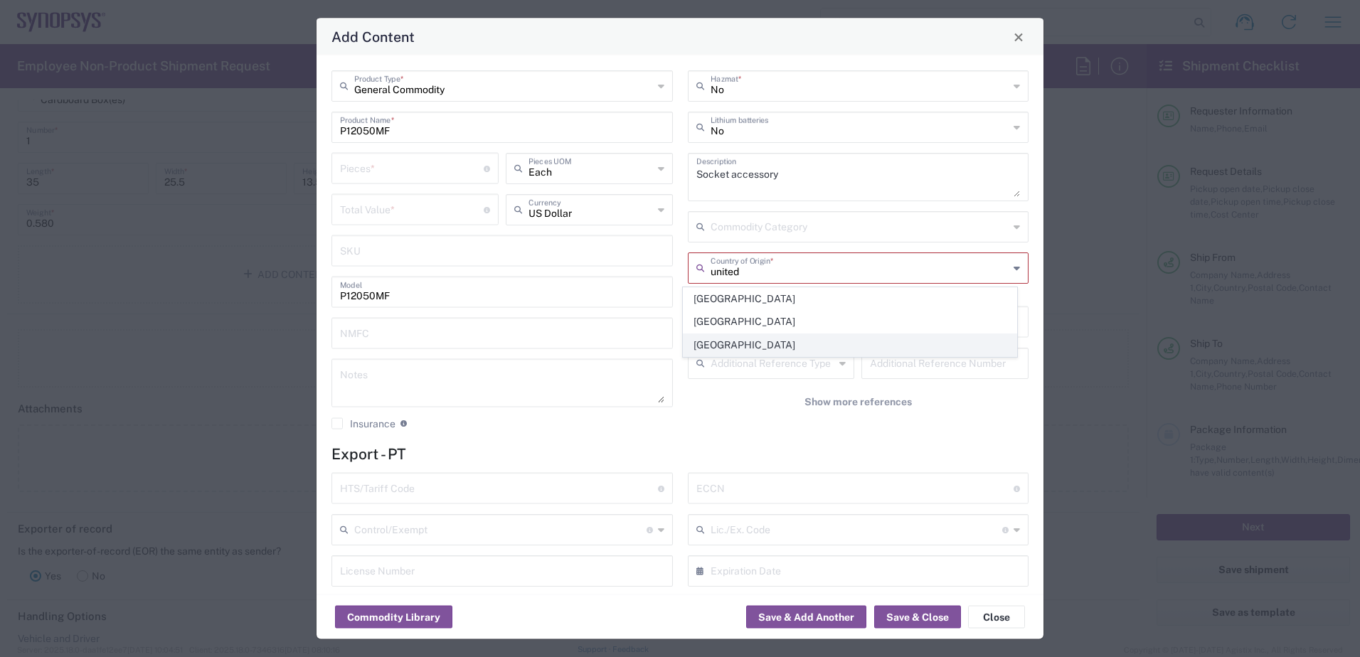
click at [754, 347] on span "[GEOGRAPHIC_DATA]" at bounding box center [850, 345] width 333 height 22
type input "[GEOGRAPHIC_DATA]"
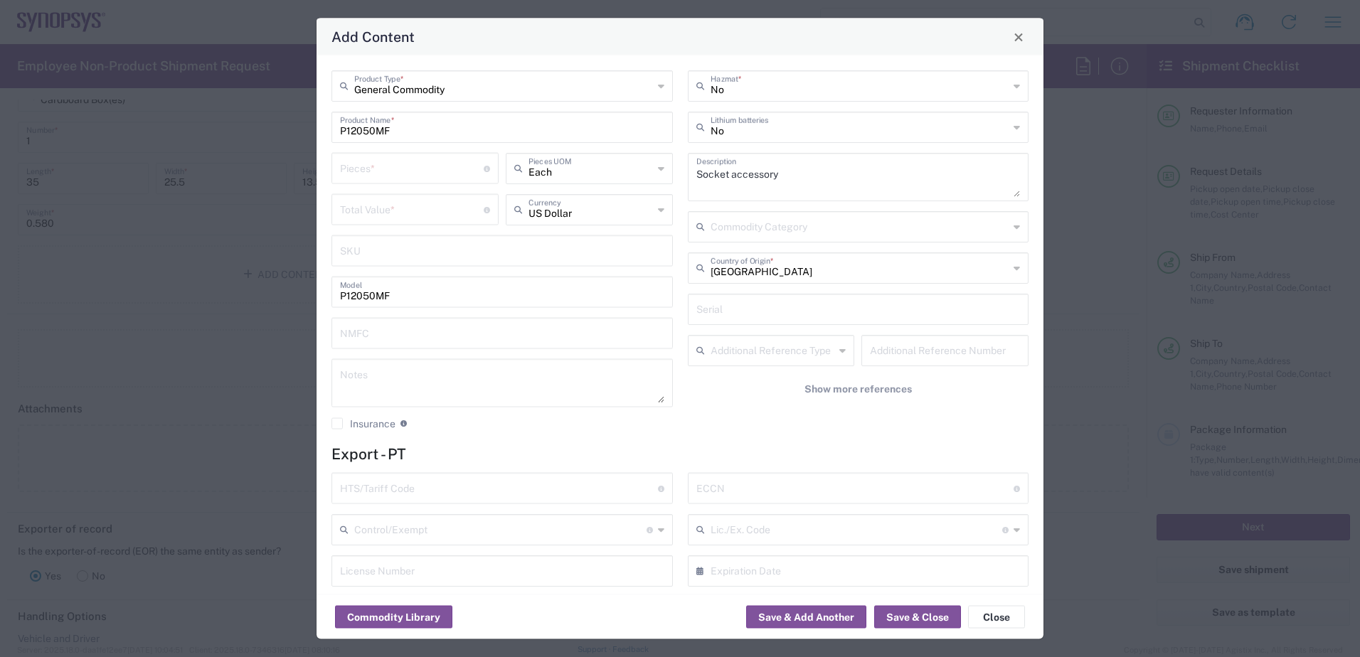
scroll to position [71, 0]
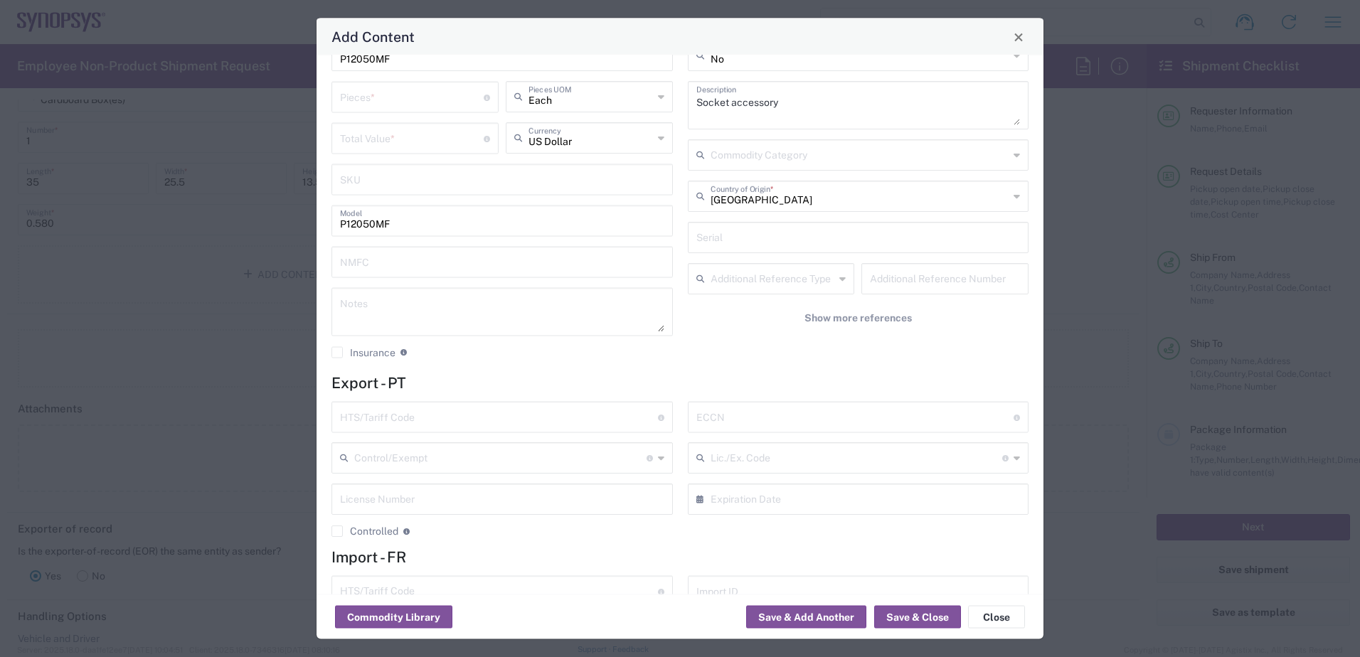
click at [446, 433] on div "HTS/Tariff Code Obtain HTS from vendor if product is purchased. 10-digit U.S. i…" at bounding box center [502, 475] width 356 height 147
click at [439, 413] on input "text" at bounding box center [499, 416] width 318 height 25
paste input "8486.20.0000"
type input "8486.20.0000"
click at [797, 425] on input "text" at bounding box center [856, 416] width 318 height 25
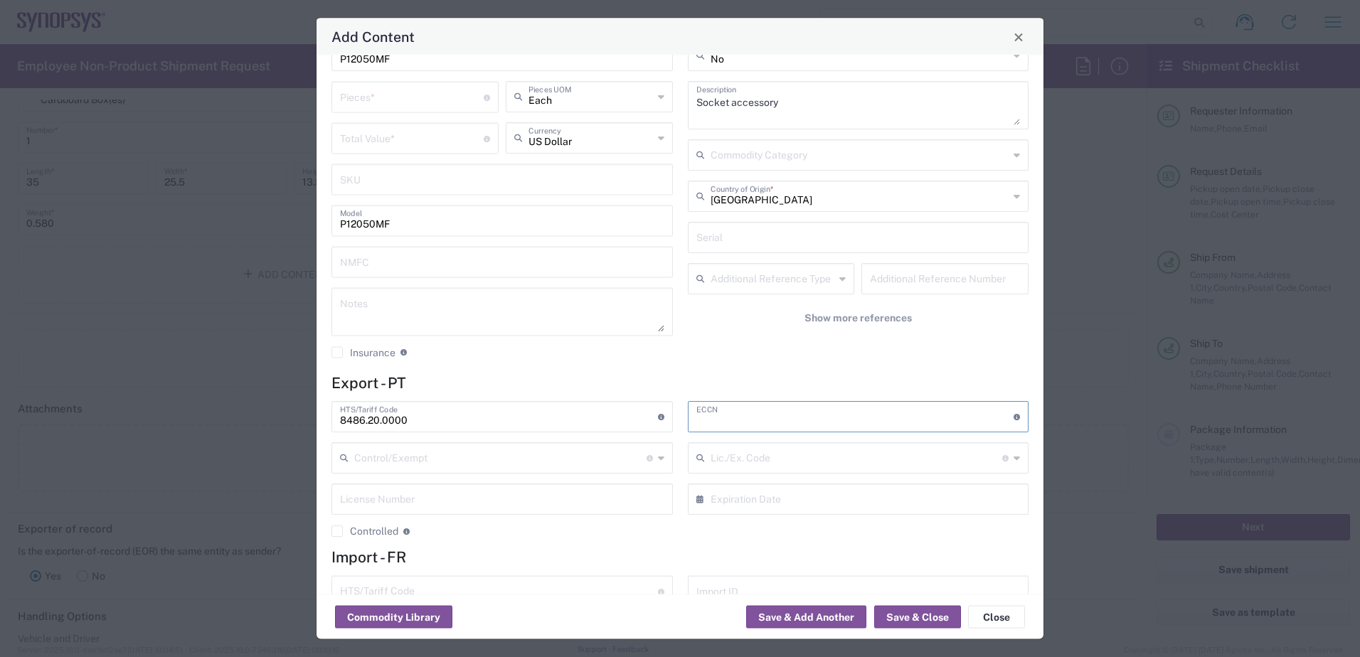
paste input "3A992"
type input "3A992"
click at [486, 463] on input "text" at bounding box center [500, 457] width 292 height 25
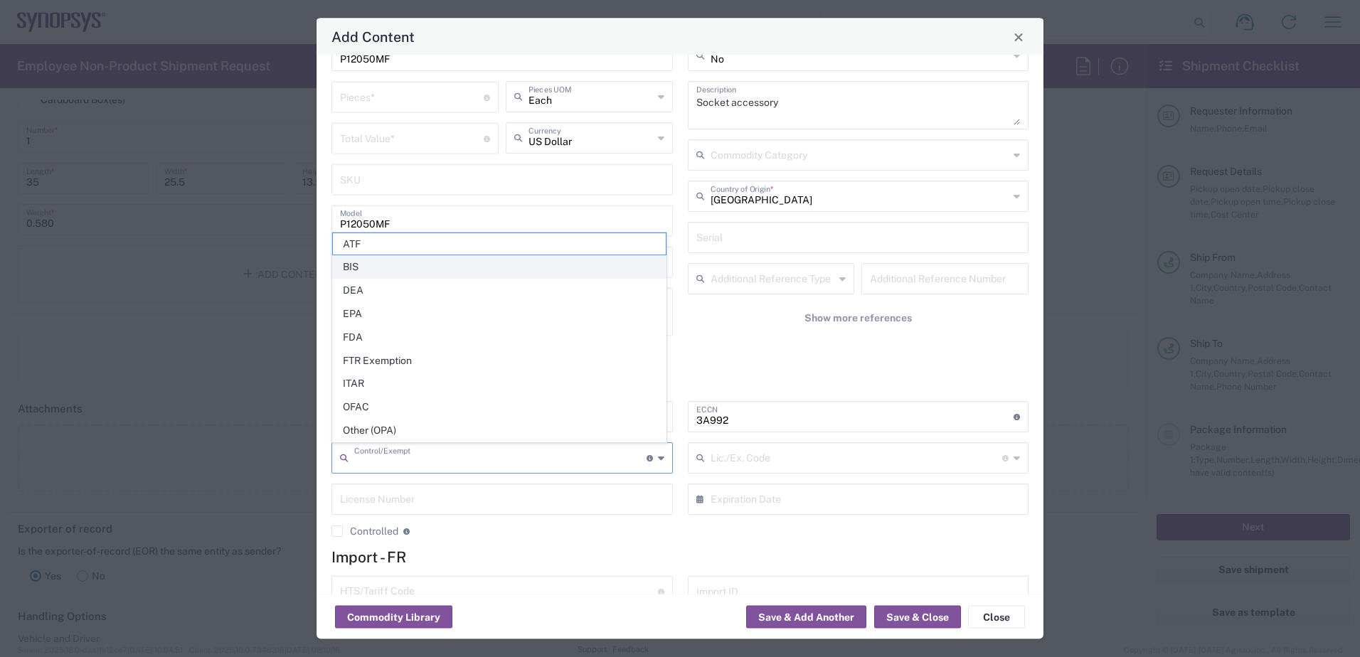
click at [365, 275] on span "BIS" at bounding box center [499, 267] width 333 height 22
type input "BIS"
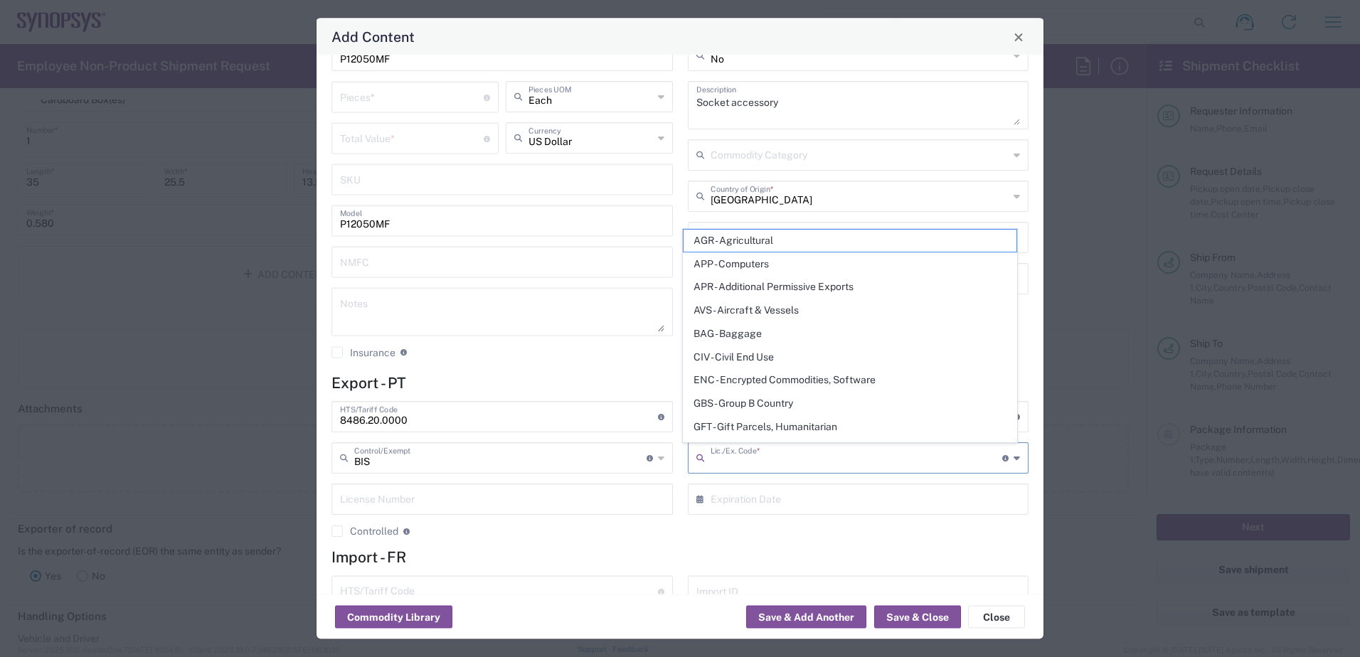
click at [796, 462] on input "text" at bounding box center [857, 457] width 292 height 25
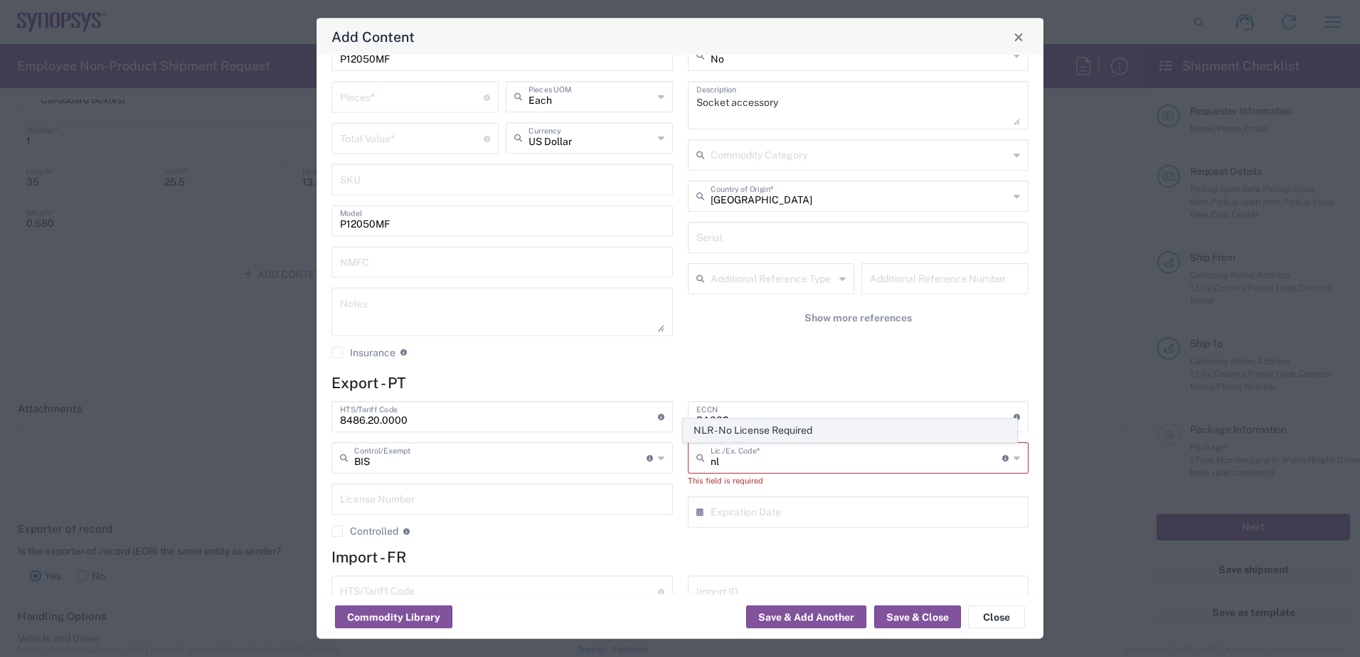
click at [733, 433] on span "NLR - No License Required" at bounding box center [850, 431] width 333 height 22
type input "NLR - No License Required"
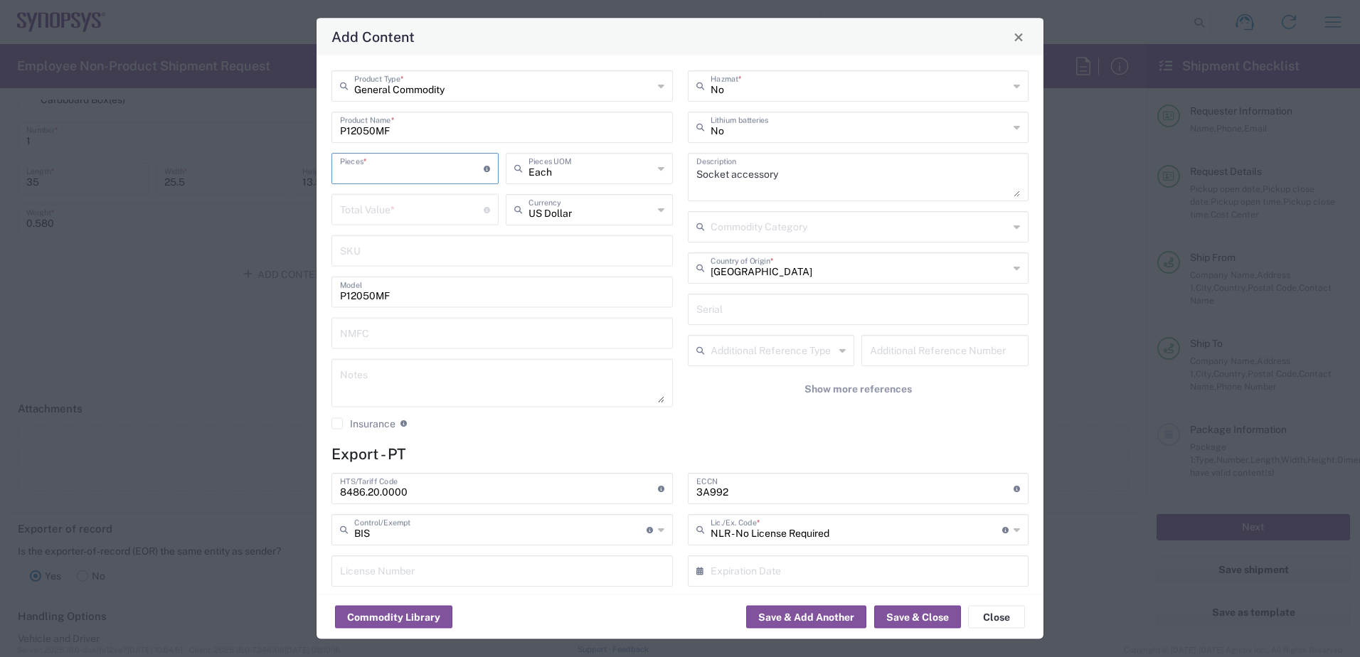
click at [377, 169] on input "number" at bounding box center [412, 167] width 144 height 25
type input "11"
click at [386, 213] on input "number" at bounding box center [412, 208] width 144 height 25
type input "1331"
click at [894, 623] on button "Save & Close" at bounding box center [917, 617] width 87 height 23
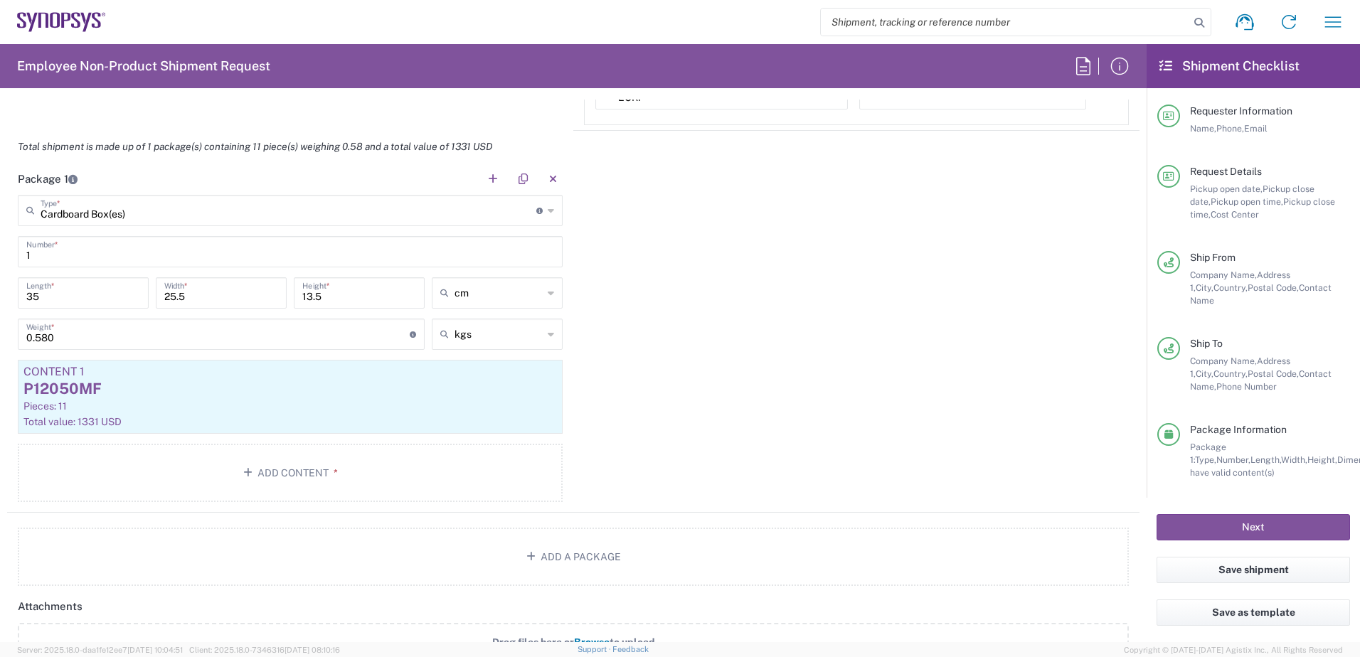
scroll to position [1209, 0]
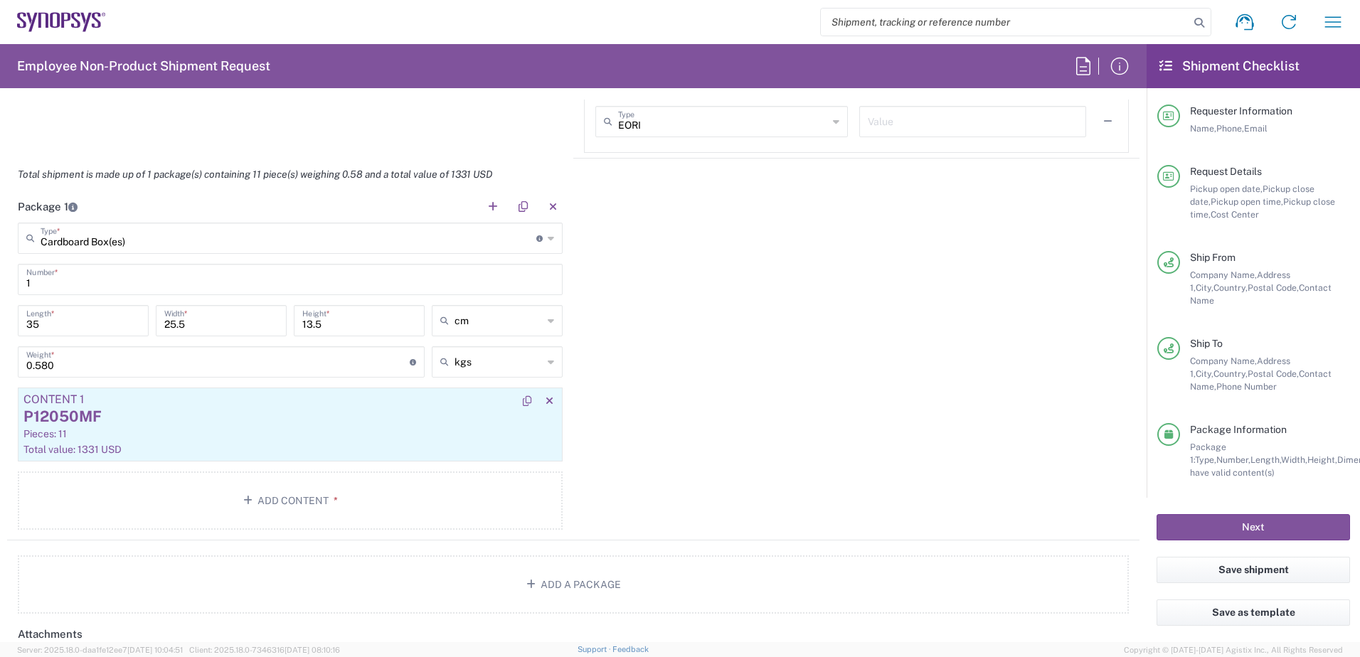
click at [266, 425] on div "P12050MF" at bounding box center [290, 416] width 534 height 21
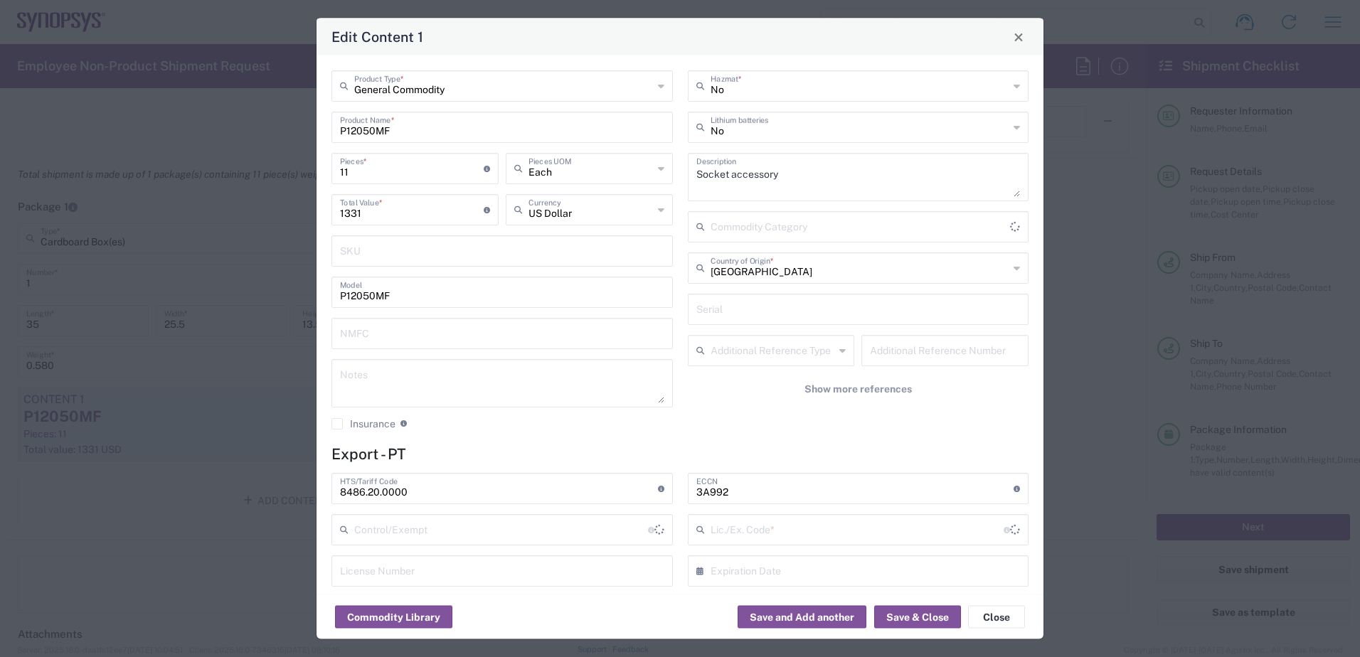
type input "BIS"
type input "NLR - No License Required"
click at [914, 615] on button "Save & Close" at bounding box center [917, 617] width 87 height 23
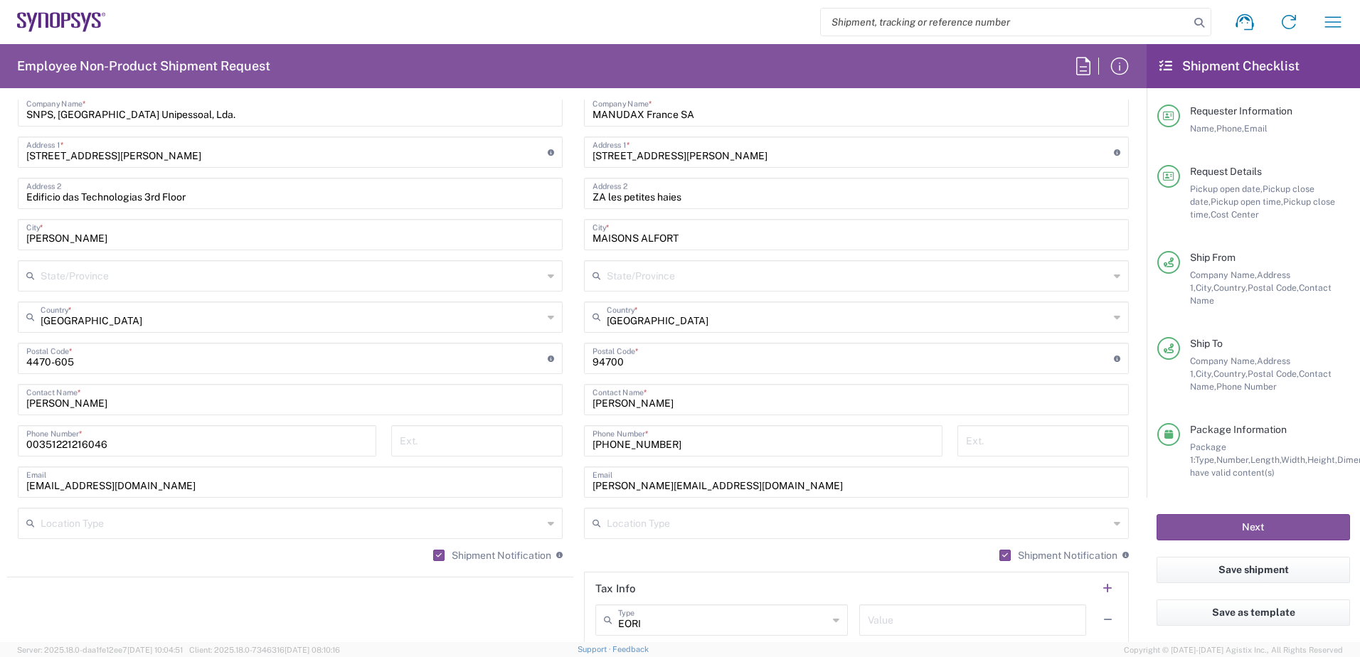
scroll to position [711, 0]
click at [1266, 529] on button "Next" at bounding box center [1254, 527] width 194 height 26
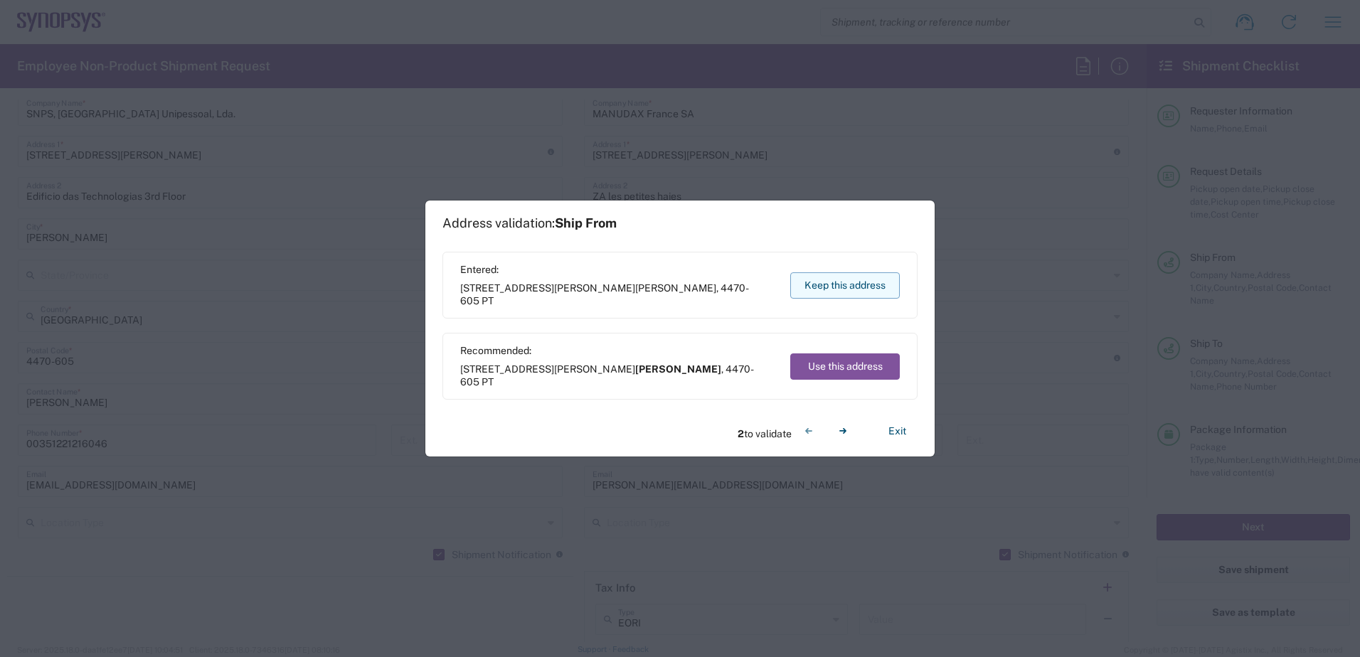
click at [868, 281] on button "Keep this address" at bounding box center [845, 285] width 110 height 26
click at [849, 364] on button "Use this address" at bounding box center [845, 367] width 110 height 26
type input "Maisons-Alfort"
type input "[GEOGRAPHIC_DATA]"
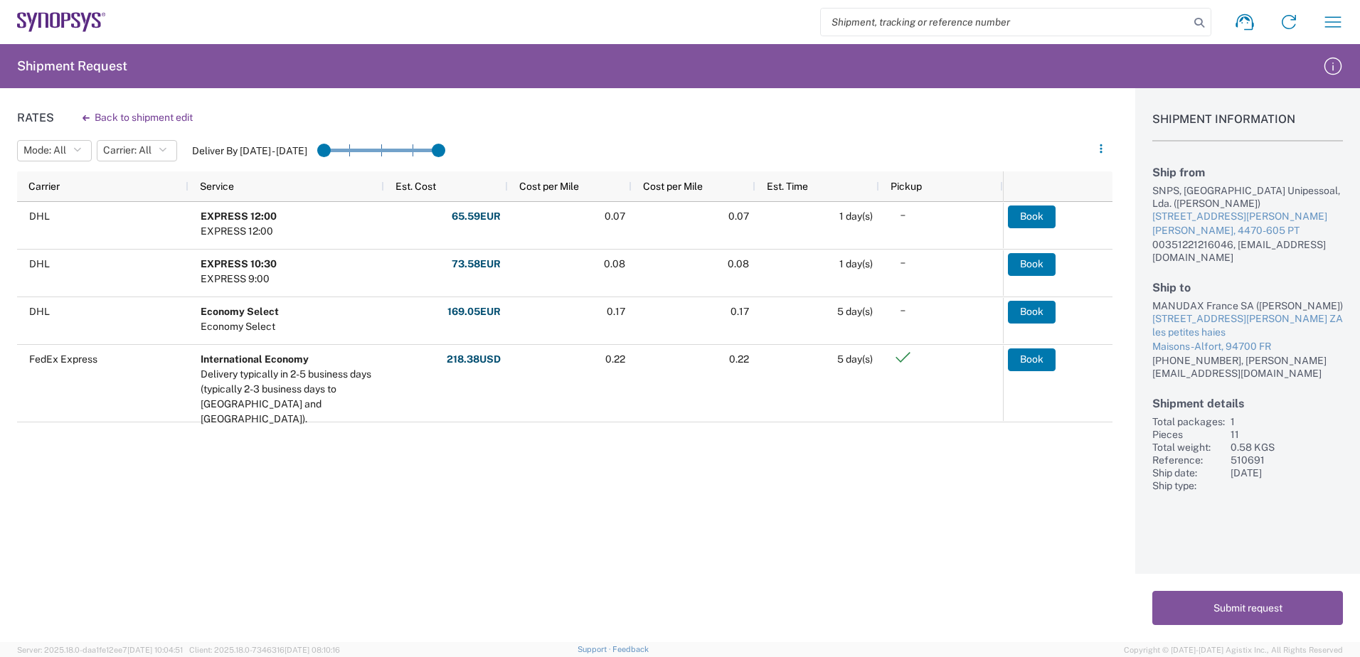
click at [151, 573] on div "Rates Back to shipment edit Mode: All All SMAL Carrier: All All DHL FedEx Expre…" at bounding box center [556, 365] width 1113 height 554
click at [183, 477] on div "Rates Back to shipment edit Mode: All All SMAL Carrier: All All DHL FedEx Expre…" at bounding box center [556, 365] width 1113 height 554
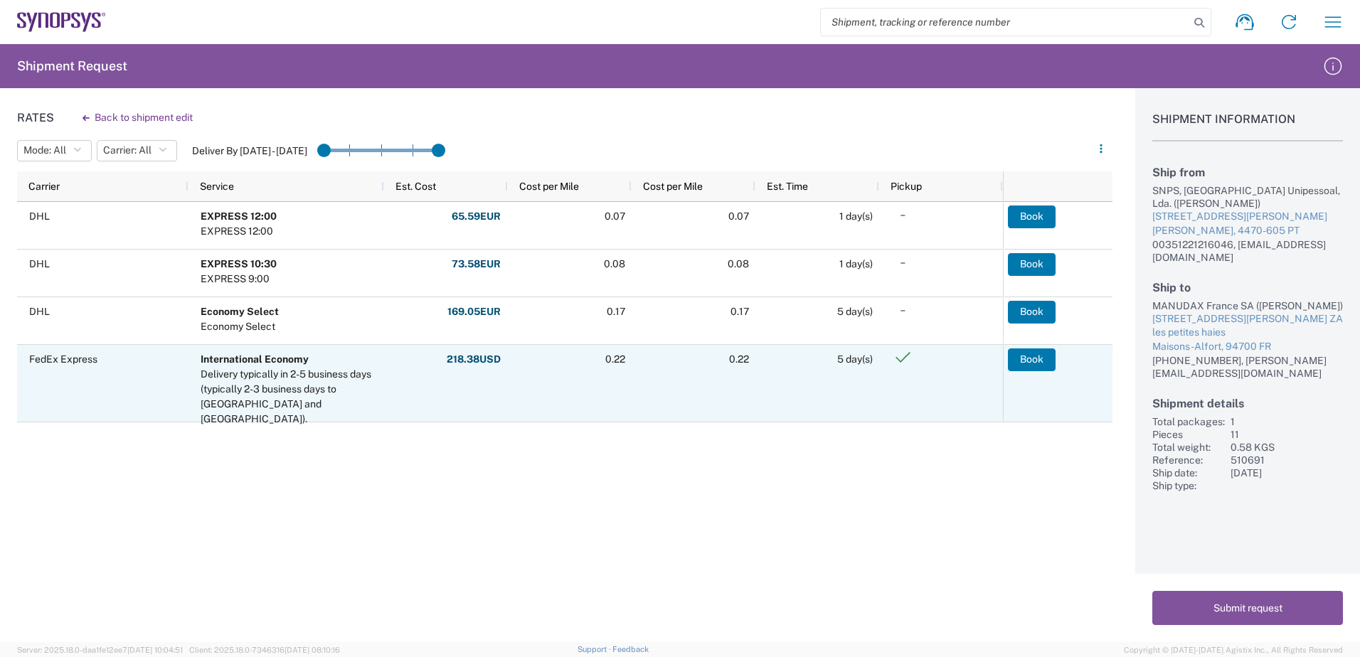
click at [144, 474] on div "Rates Back to shipment edit Mode: All All SMAL Carrier: All All DHL FedEx Expre…" at bounding box center [556, 365] width 1113 height 554
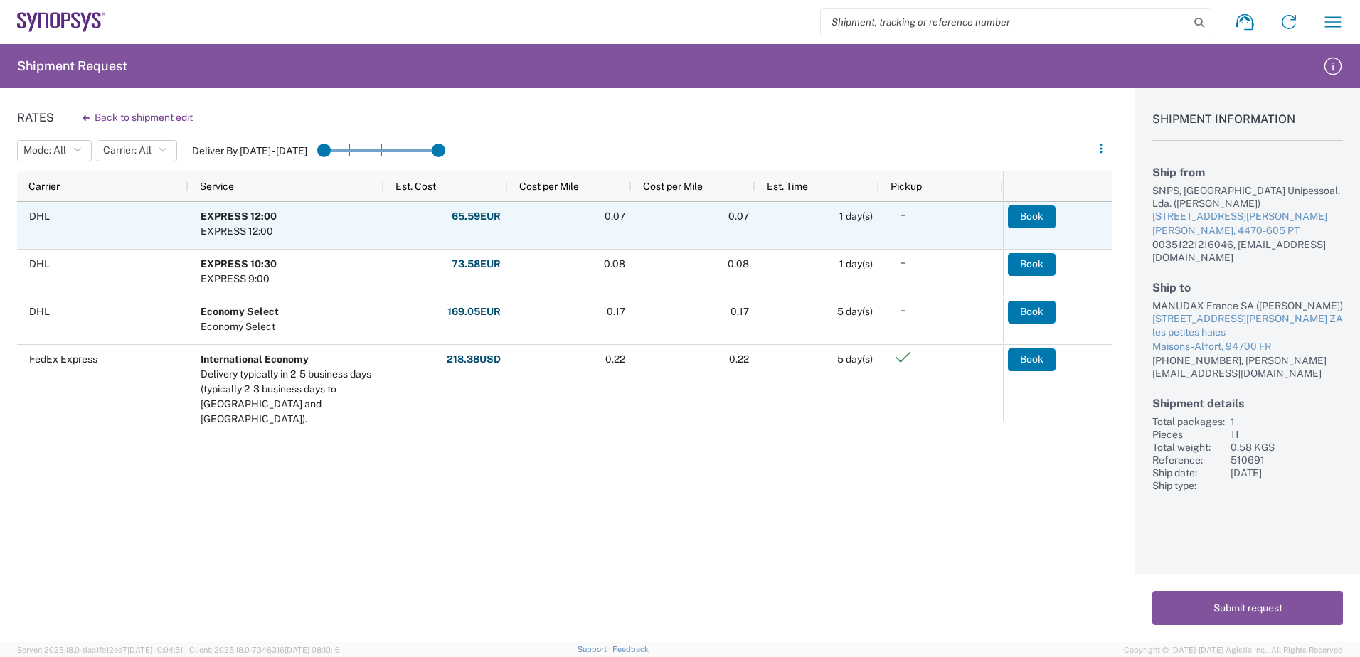
click at [925, 214] on span at bounding box center [943, 220] width 105 height 34
click at [1034, 213] on button "Book" at bounding box center [1033, 217] width 48 height 23
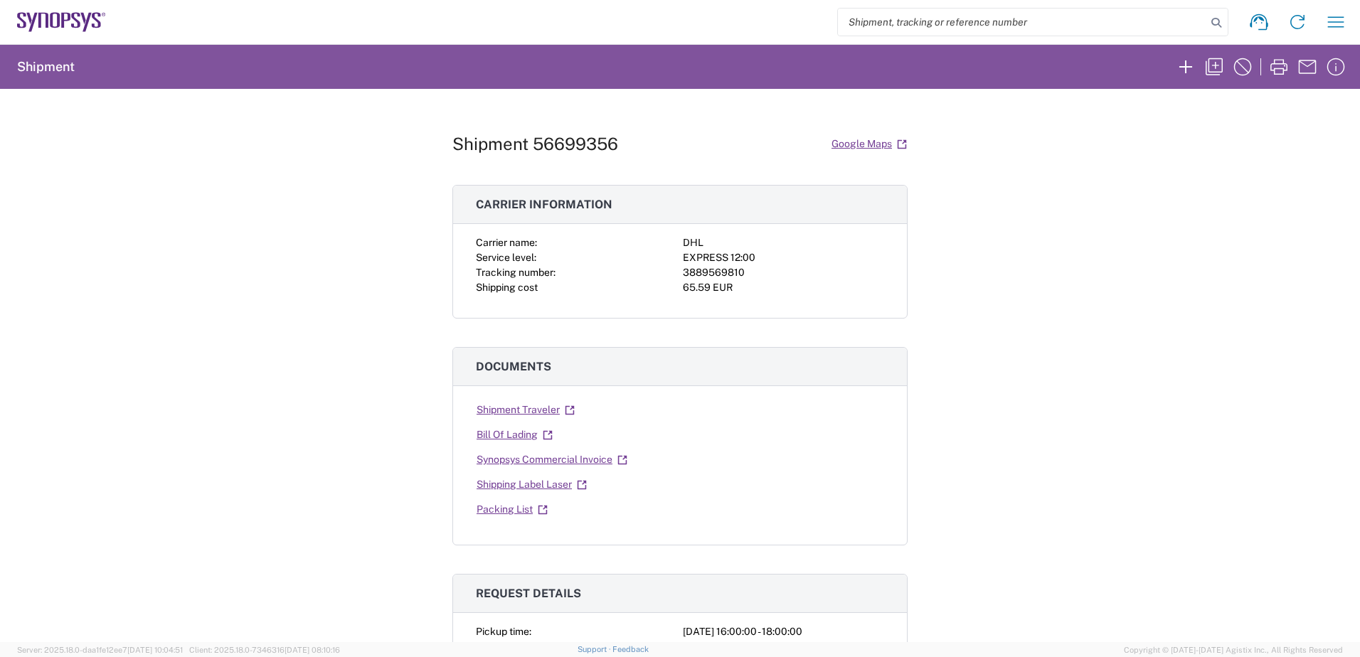
click at [139, 382] on div "Shipment 56699356 Google Maps Carrier information Carrier name: DHL Service lev…" at bounding box center [680, 366] width 1360 height 554
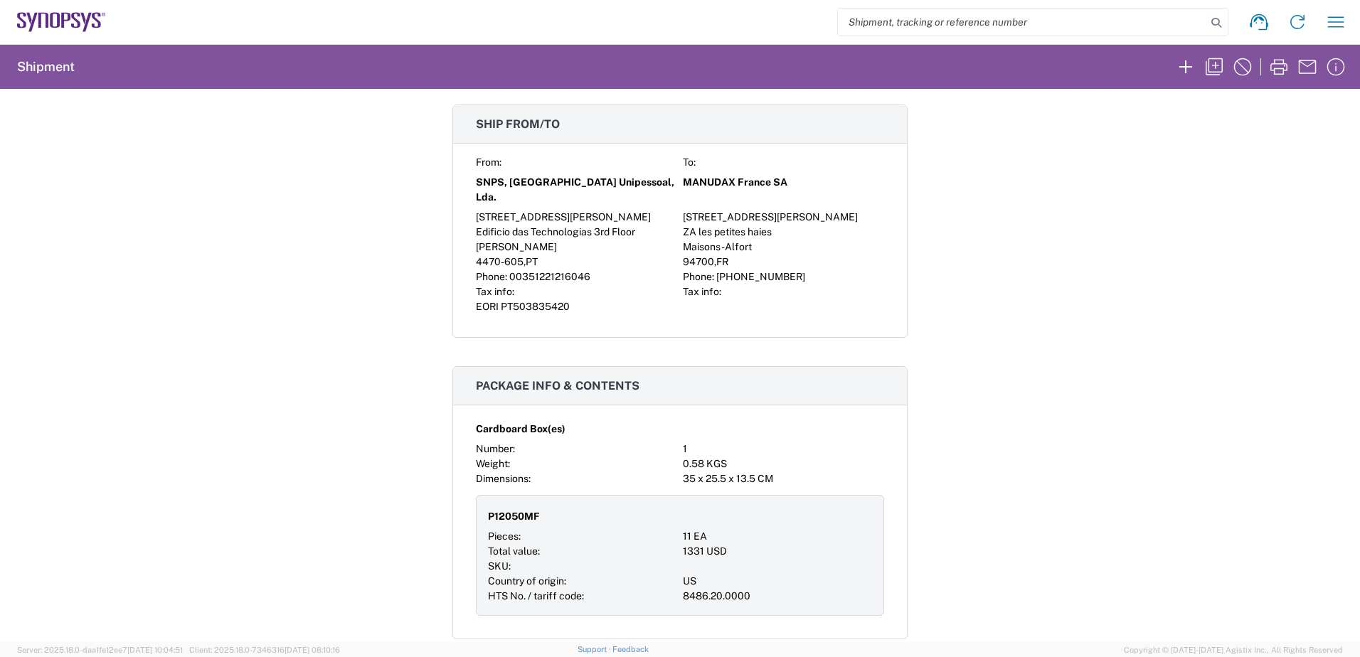
scroll to position [870, 0]
